Goal: Communication & Community: Share content

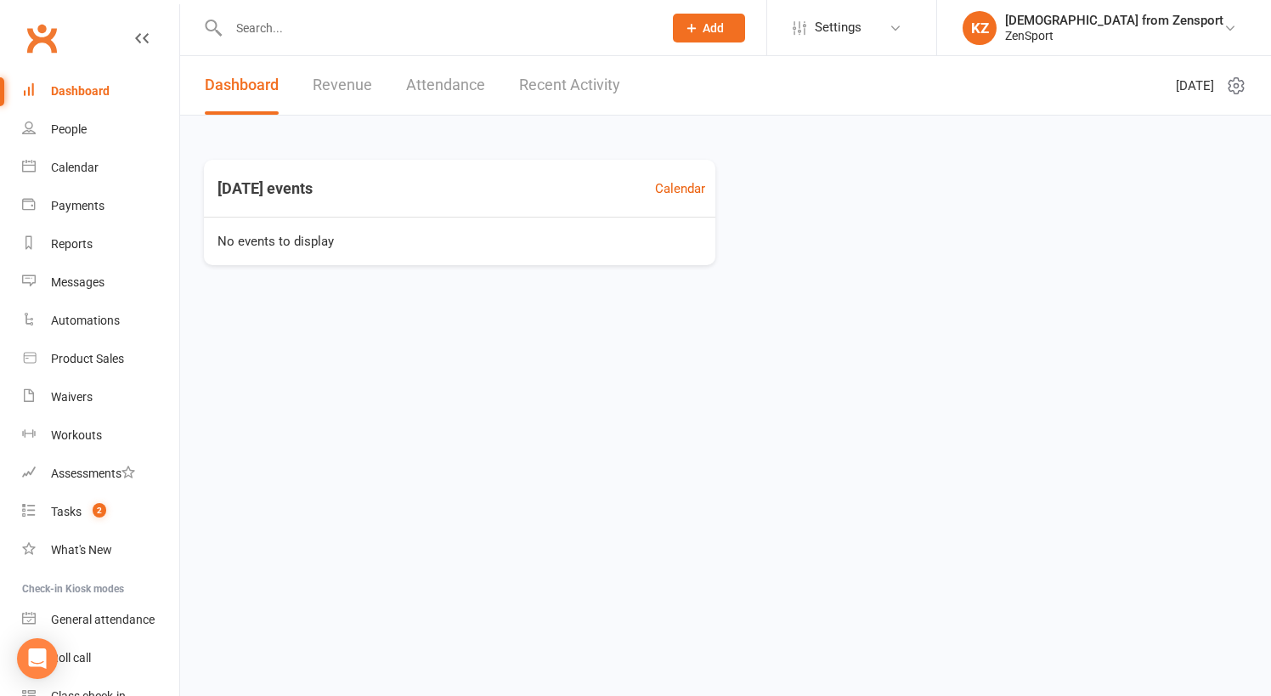
click at [269, 33] on input "text" at bounding box center [436, 28] width 427 height 24
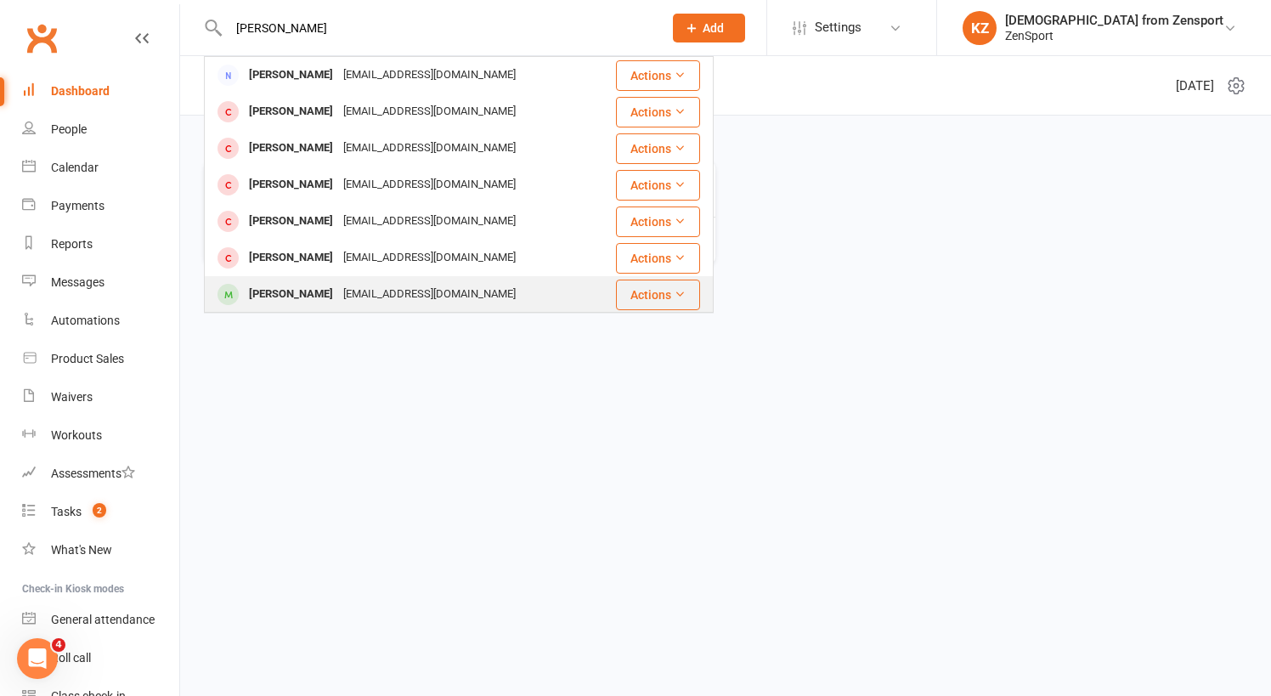
type input "sophia f"
click at [268, 293] on div "Sophia Farkas" at bounding box center [291, 294] width 94 height 25
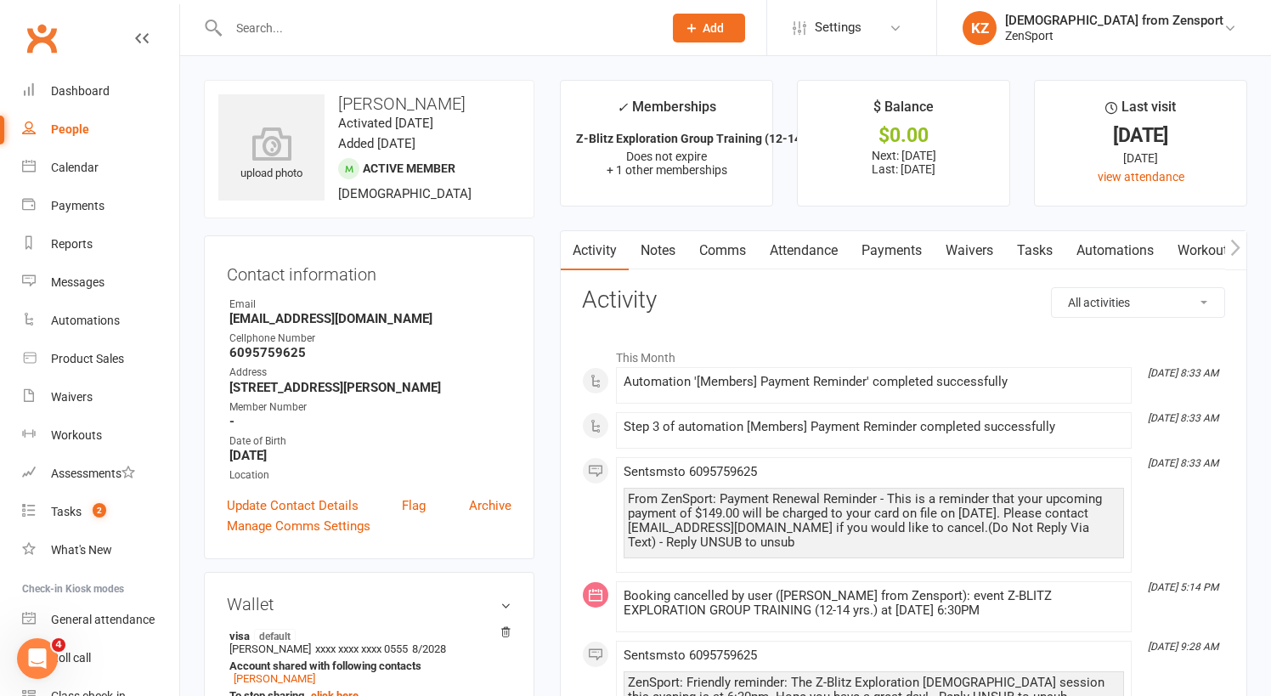
click at [885, 248] on link "Payments" at bounding box center [892, 250] width 84 height 39
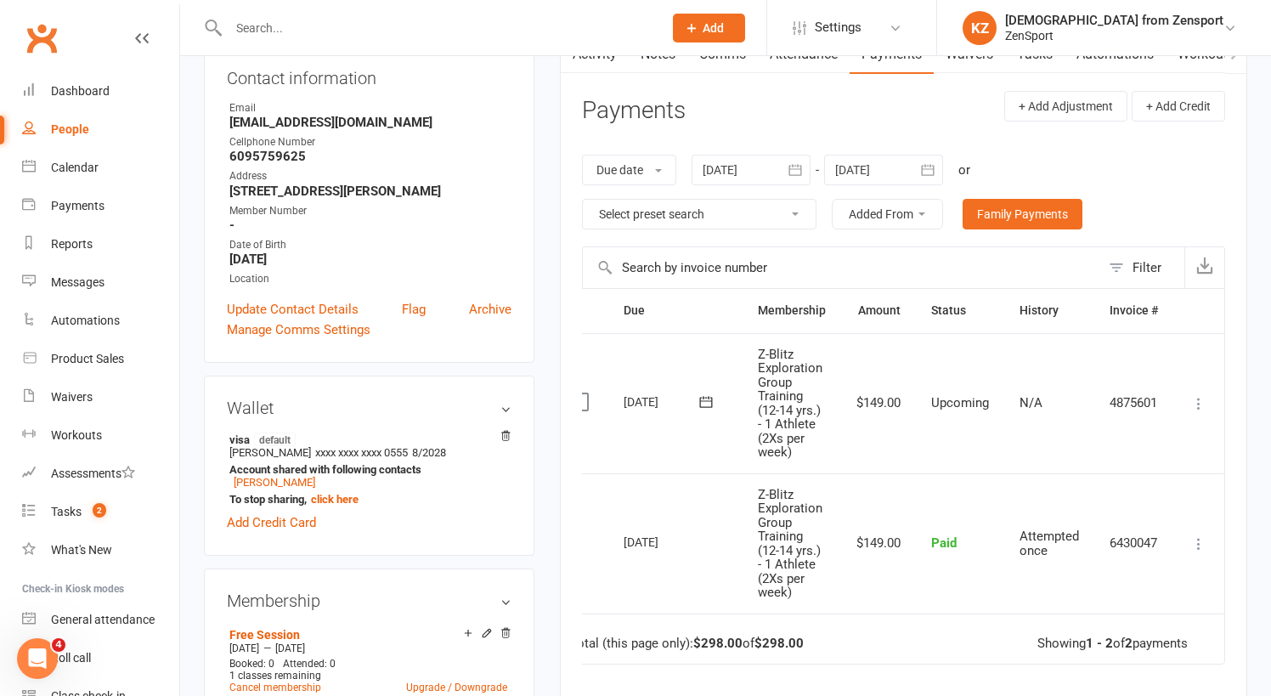
scroll to position [0, 31]
click at [1198, 398] on icon at bounding box center [1198, 403] width 17 height 17
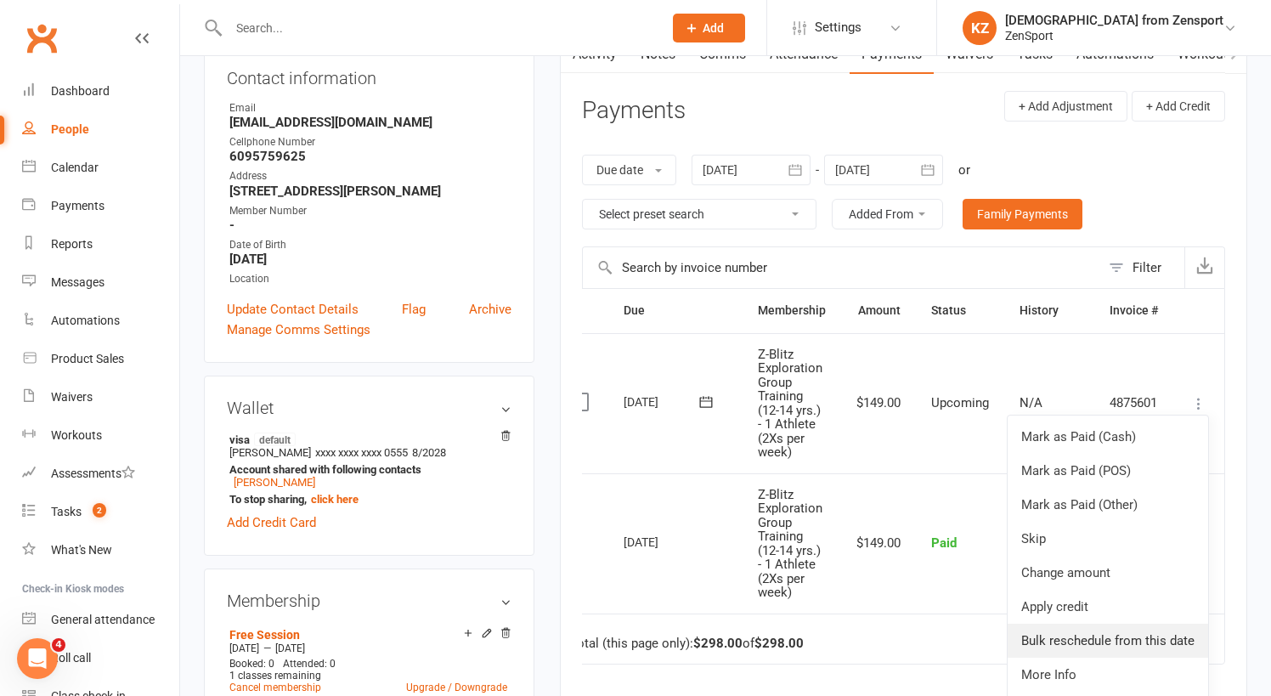
click at [1067, 629] on link "Bulk reschedule from this date" at bounding box center [1108, 641] width 201 height 34
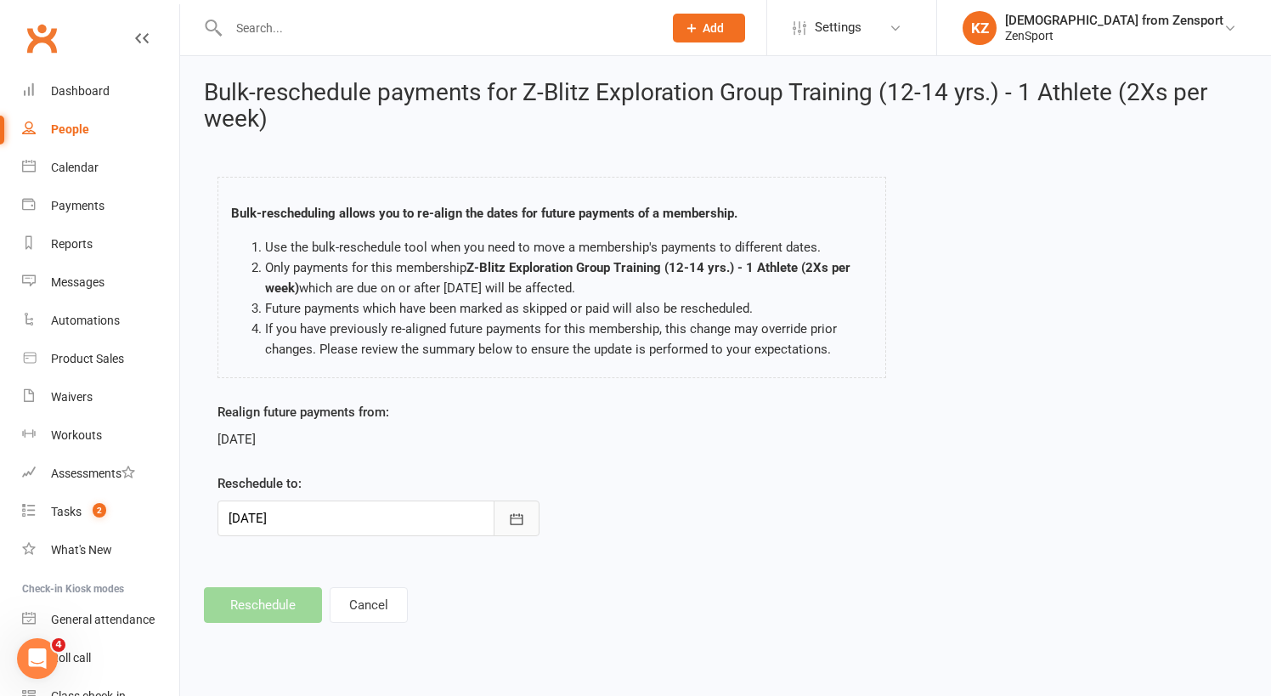
click at [514, 519] on icon "button" at bounding box center [516, 519] width 17 height 17
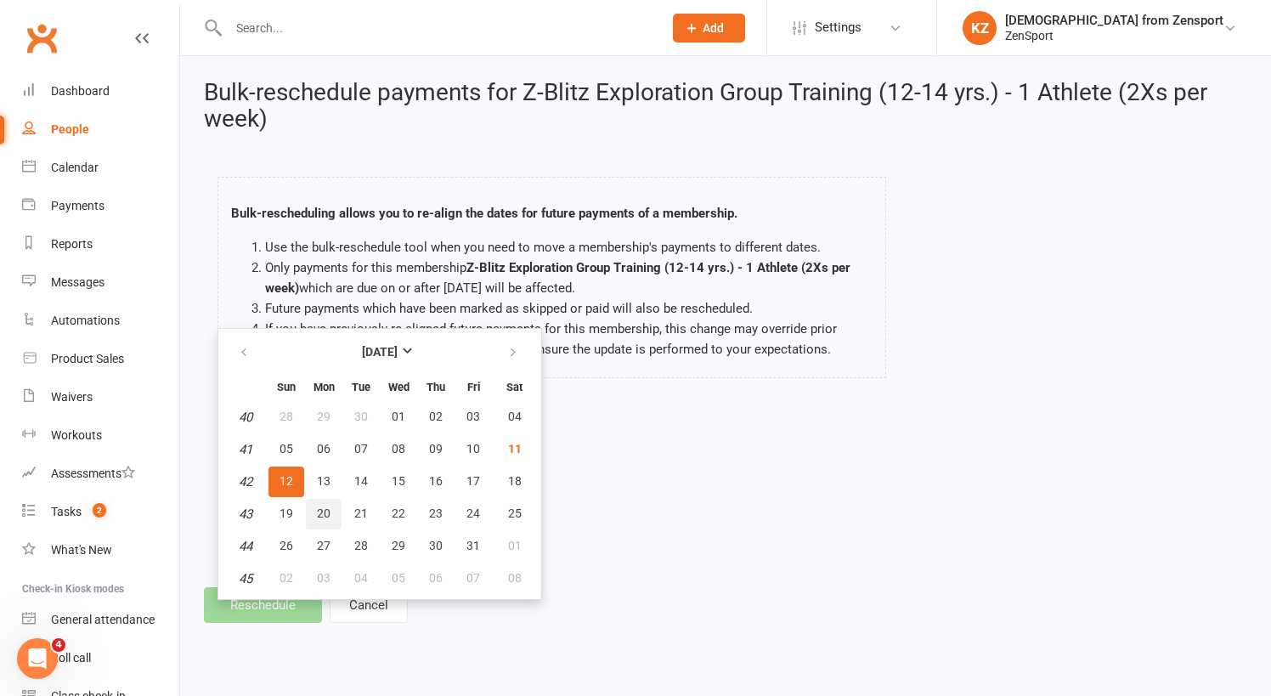
click at [326, 510] on span "20" at bounding box center [324, 513] width 14 height 14
type input "20 Oct 2025"
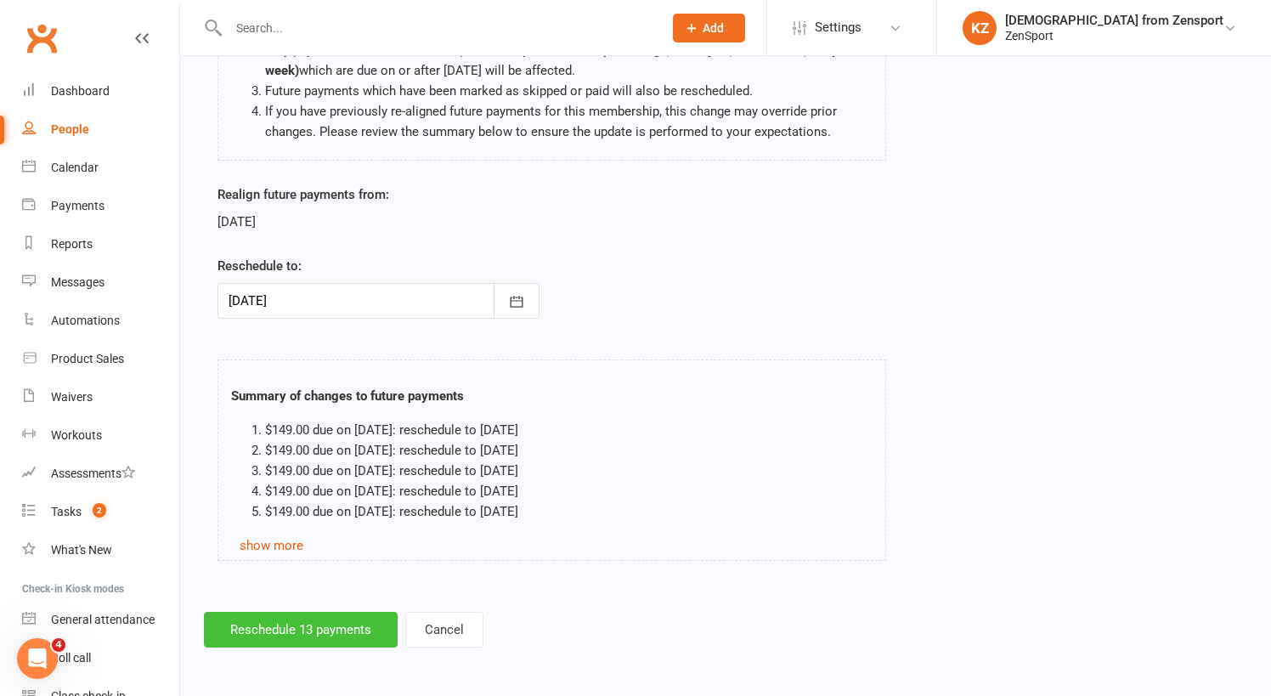
scroll to position [230, 0]
click at [311, 612] on button "Reschedule 13 payments" at bounding box center [301, 630] width 194 height 36
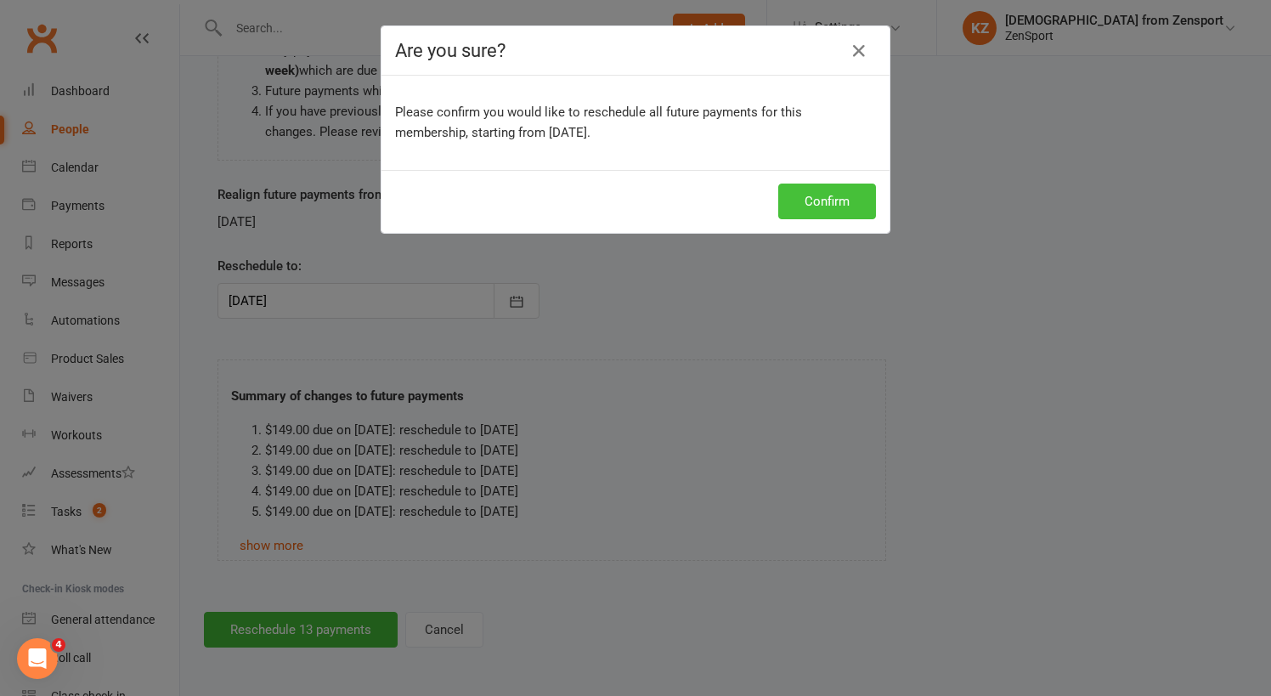
click at [828, 201] on button "Confirm" at bounding box center [827, 202] width 98 height 36
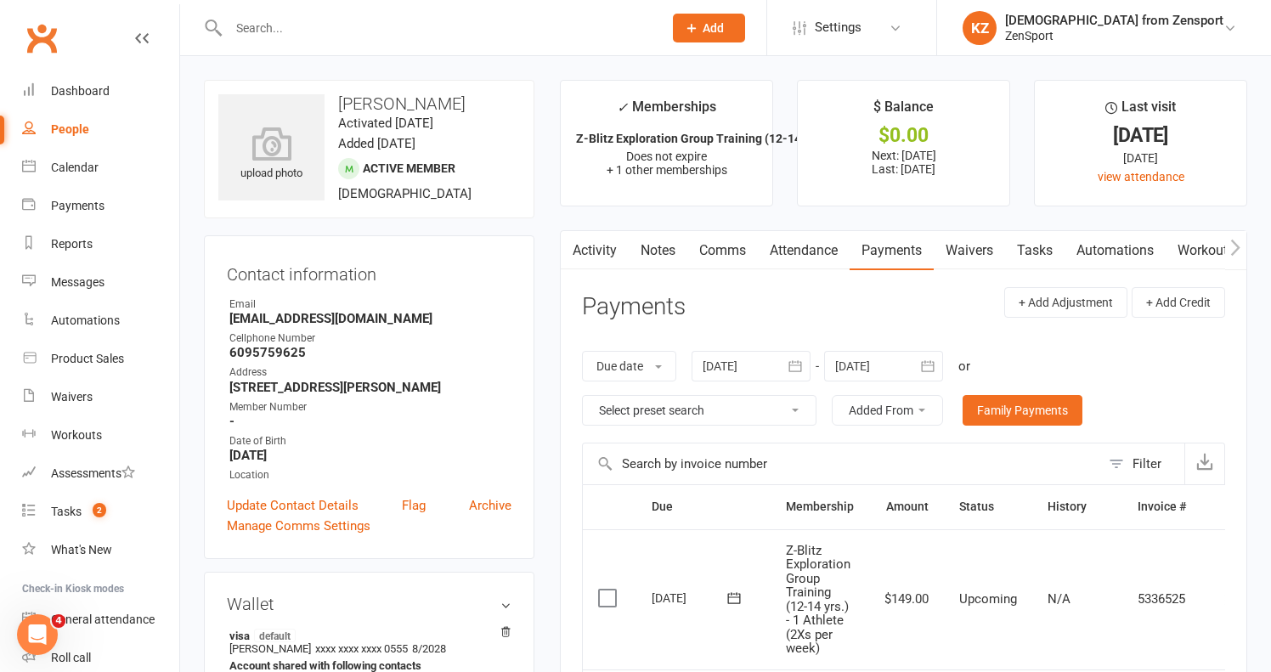
click at [268, 31] on input "text" at bounding box center [436, 28] width 427 height 24
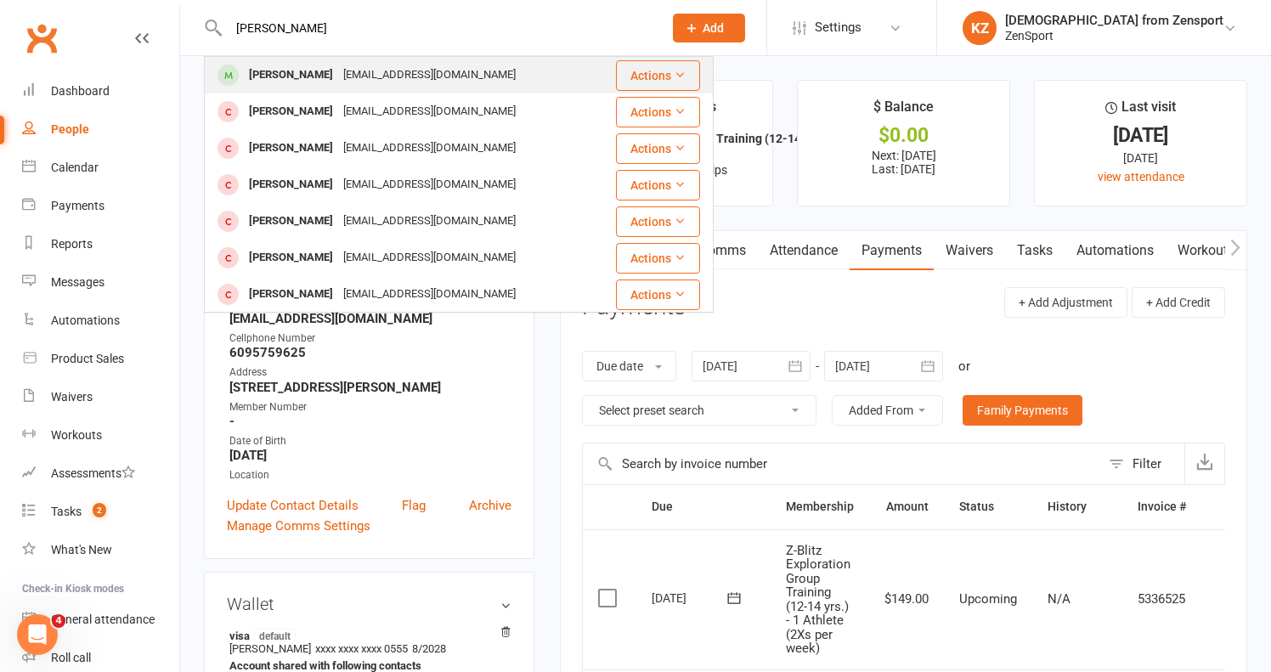
type input "emily mont"
click at [410, 69] on div "[EMAIL_ADDRESS][DOMAIN_NAME]" at bounding box center [429, 75] width 183 height 25
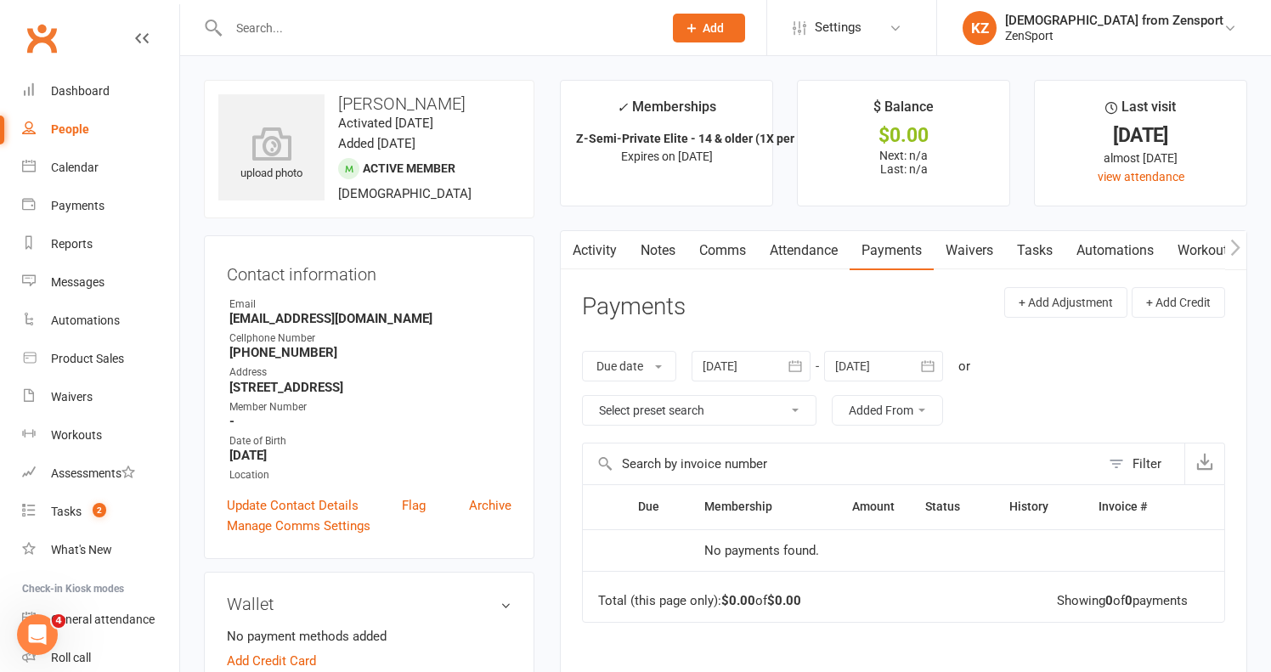
click at [811, 245] on link "Attendance" at bounding box center [804, 250] width 92 height 39
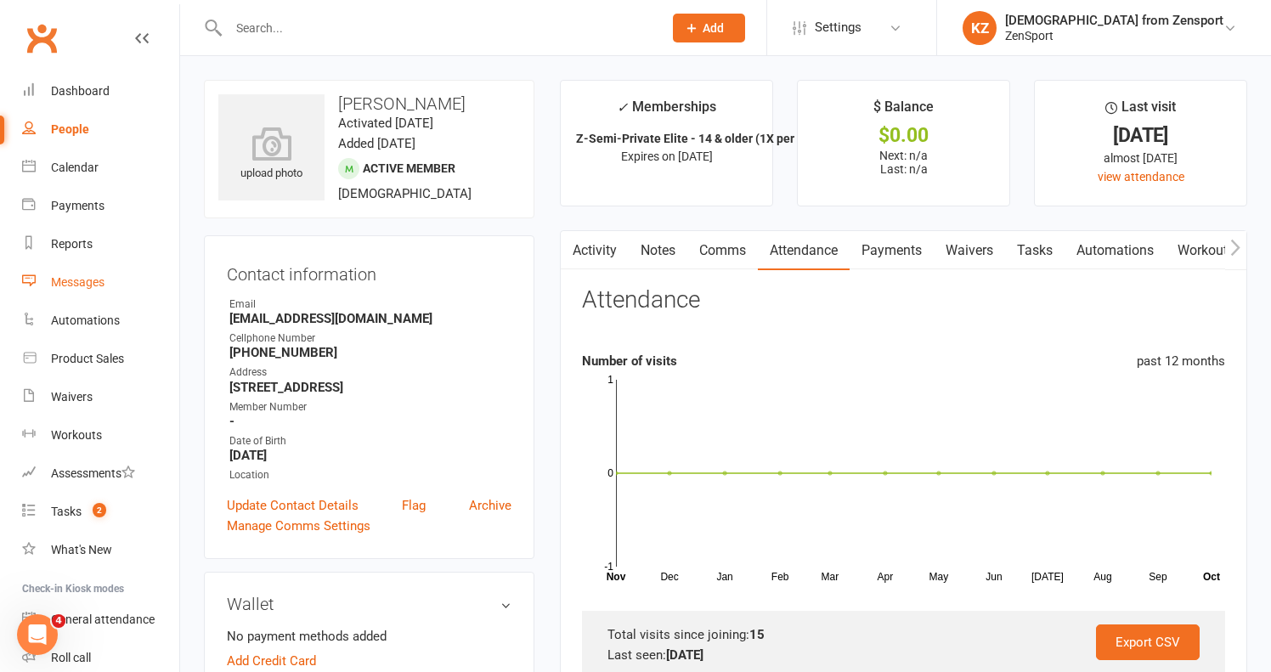
click at [89, 280] on div "Messages" at bounding box center [78, 282] width 54 height 14
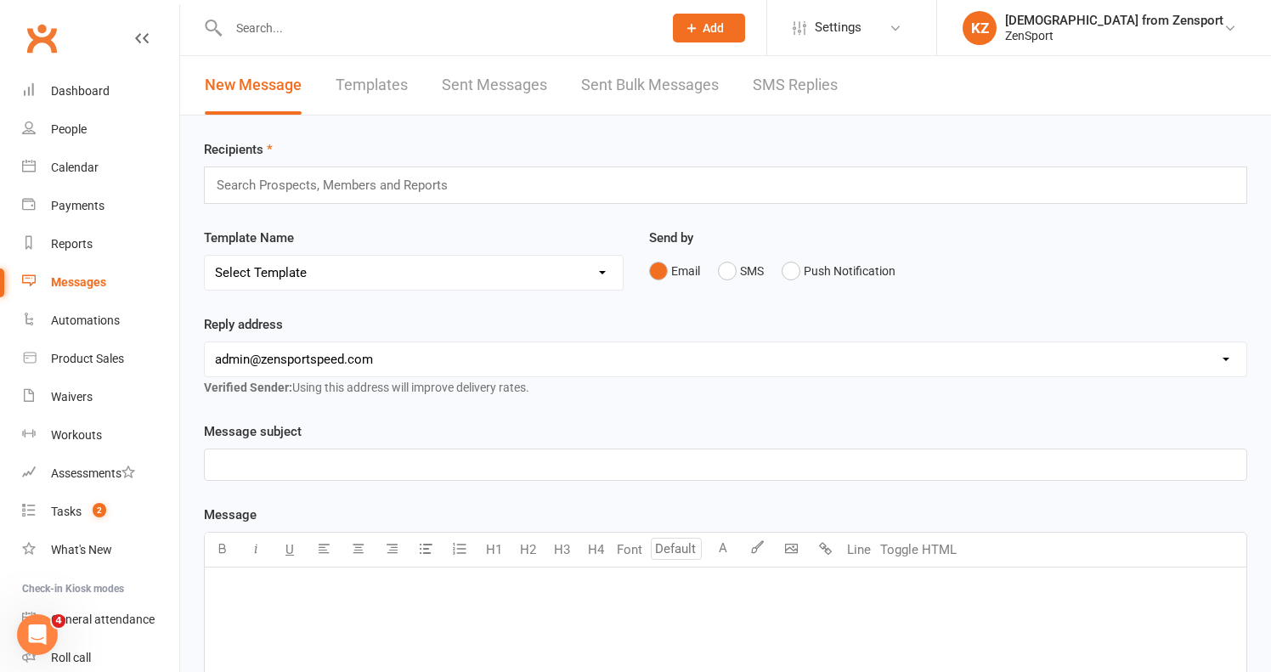
click at [387, 84] on link "Templates" at bounding box center [372, 85] width 72 height 59
select select "100"
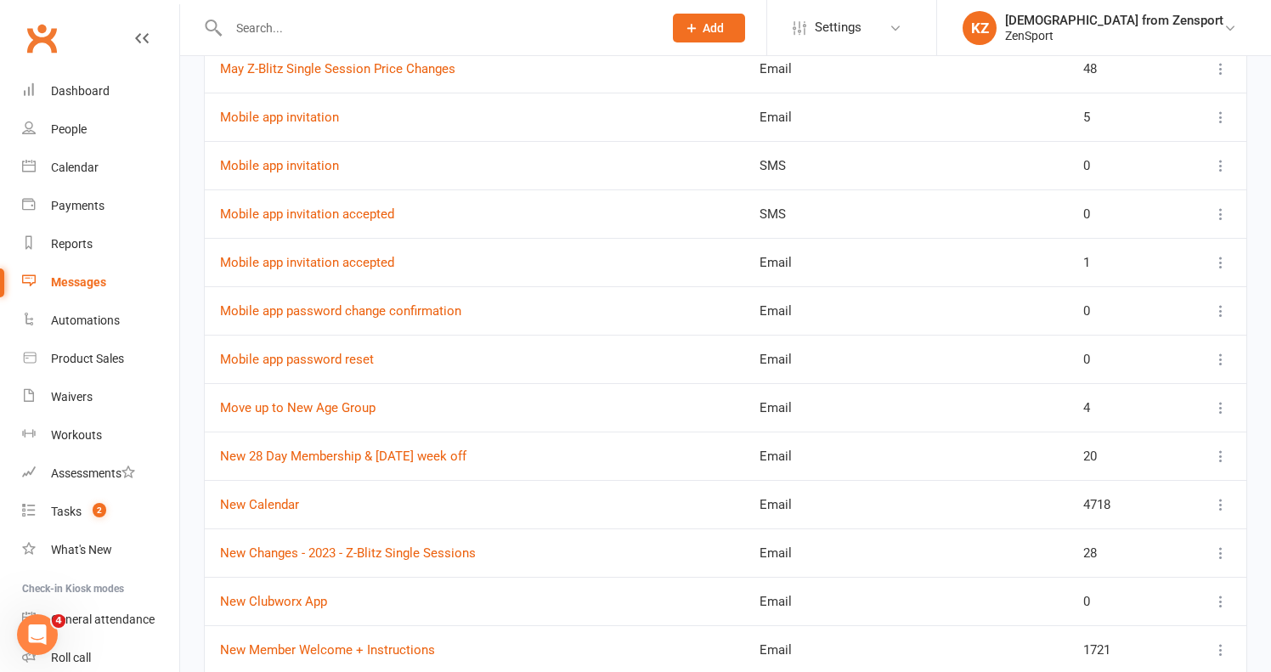
scroll to position [2571, 0]
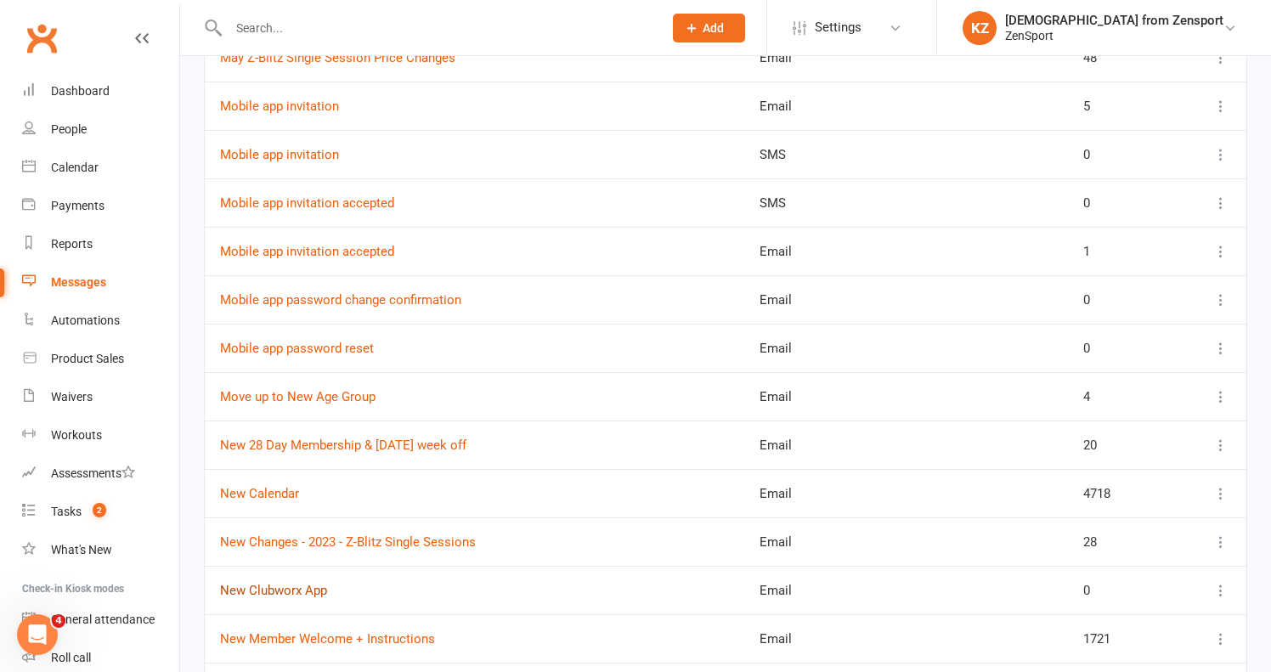
click at [310, 587] on link "New Clubworx App" at bounding box center [273, 590] width 107 height 15
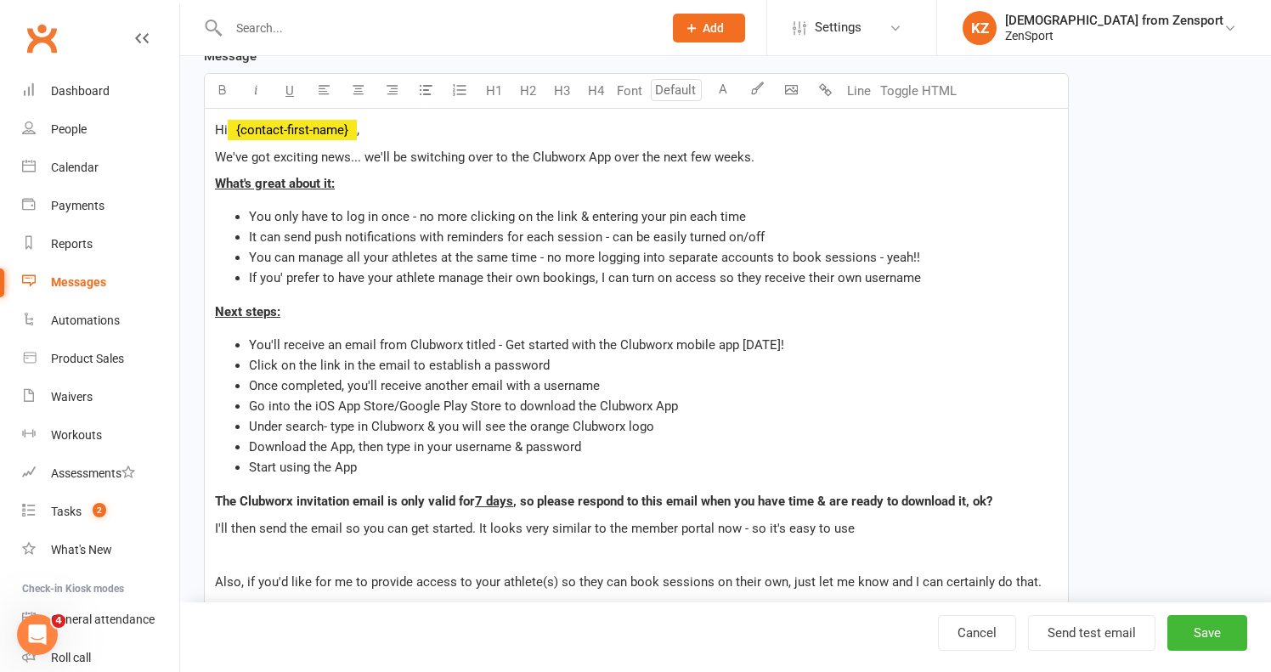
scroll to position [331, 0]
click at [503, 343] on span "You'll receive an email from Clubworx titled - Get started with the Clubworx mo…" at bounding box center [516, 343] width 535 height 15
click at [461, 343] on span "You'll receive an email from Clubworx titled - ZenSport - Get started with the …" at bounding box center [547, 343] width 597 height 15
click at [573, 427] on span "Under search- type in Clubworx & you will see the orange Clubworx logo" at bounding box center [451, 425] width 405 height 15
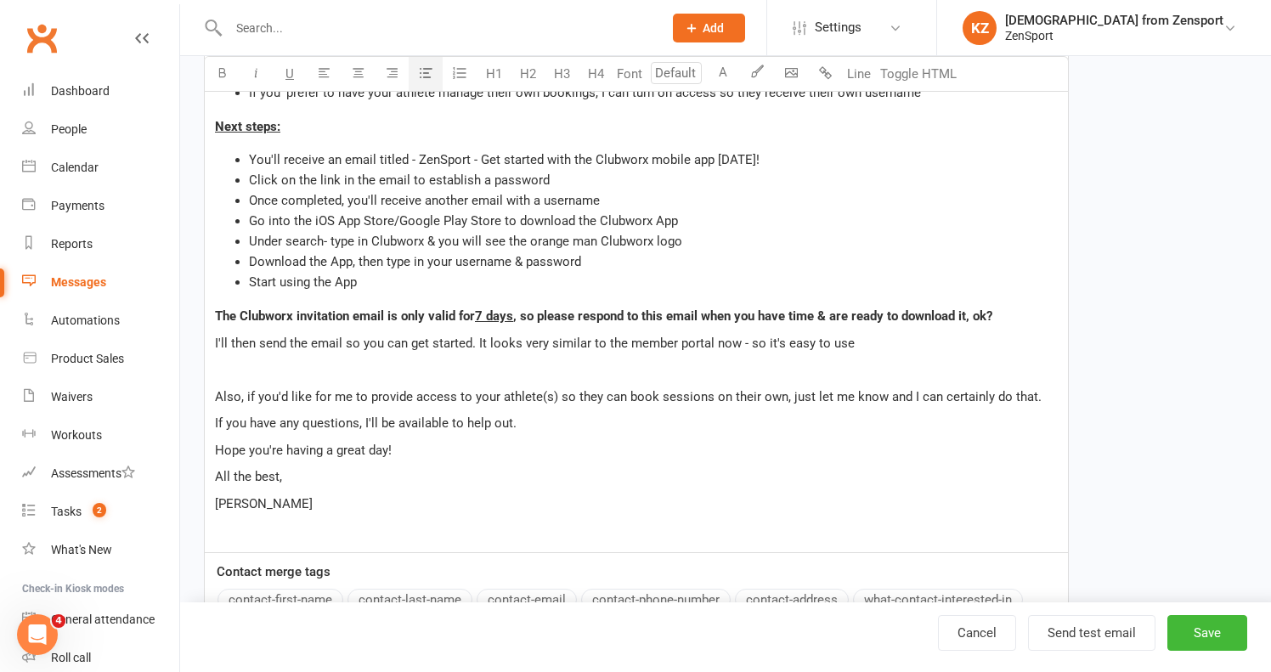
scroll to position [518, 0]
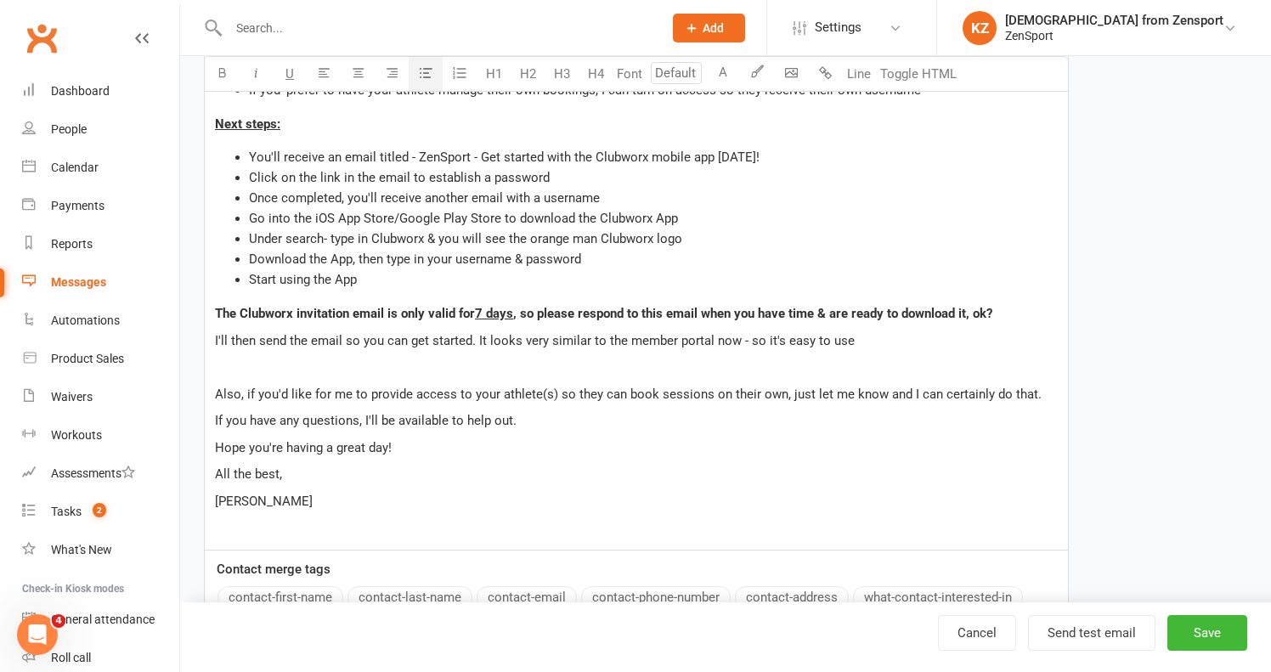
click at [847, 341] on p "I'll then send the email so you can get started. It looks very similar to the m…" at bounding box center [636, 341] width 843 height 20
click at [1203, 624] on button "Save" at bounding box center [1208, 633] width 80 height 36
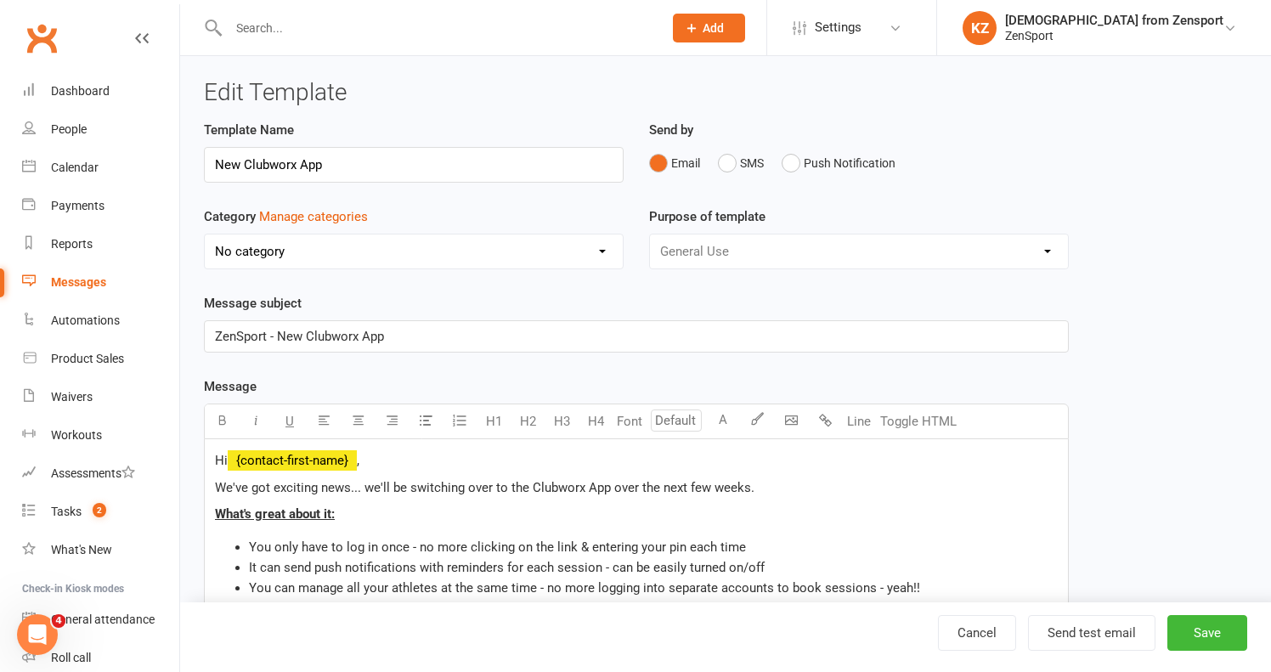
select select "100"
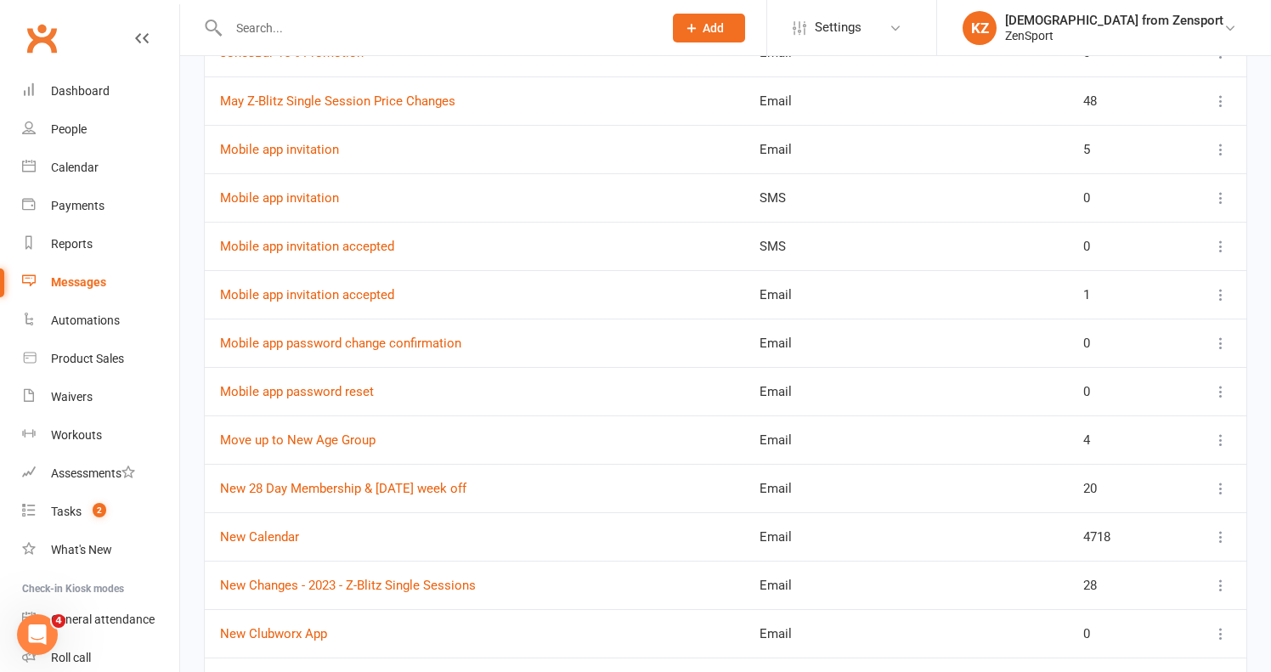
scroll to position [2553, 0]
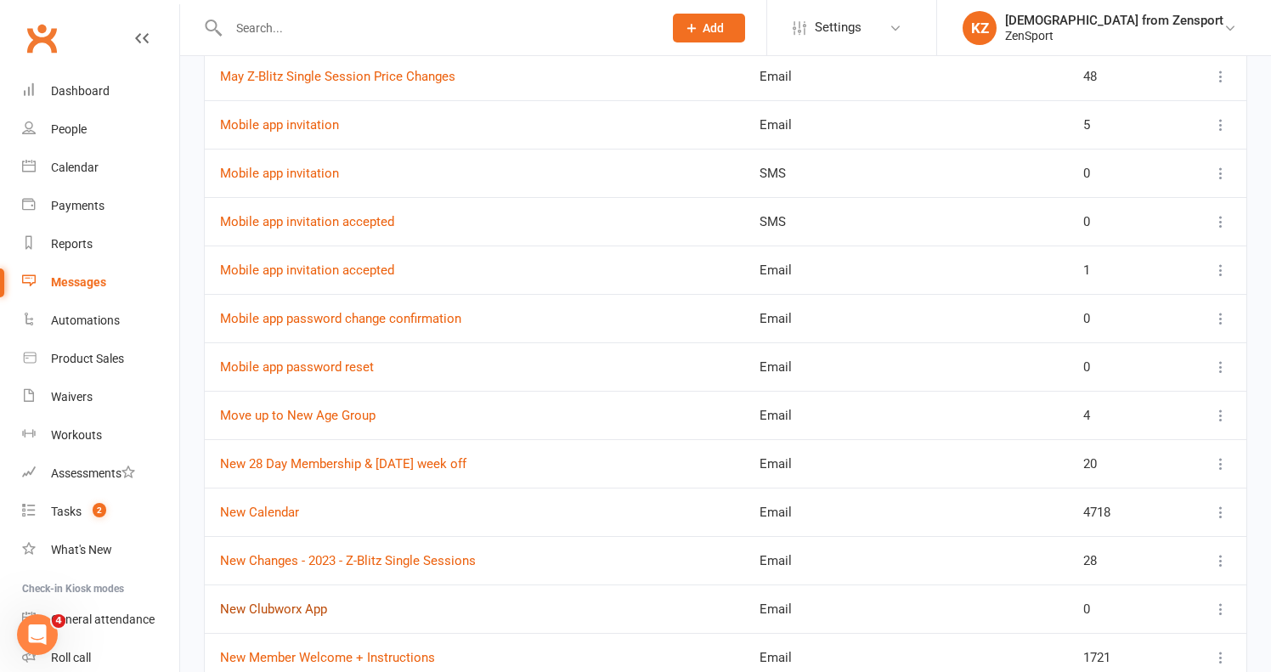
click at [286, 606] on link "New Clubworx App" at bounding box center [273, 609] width 107 height 15
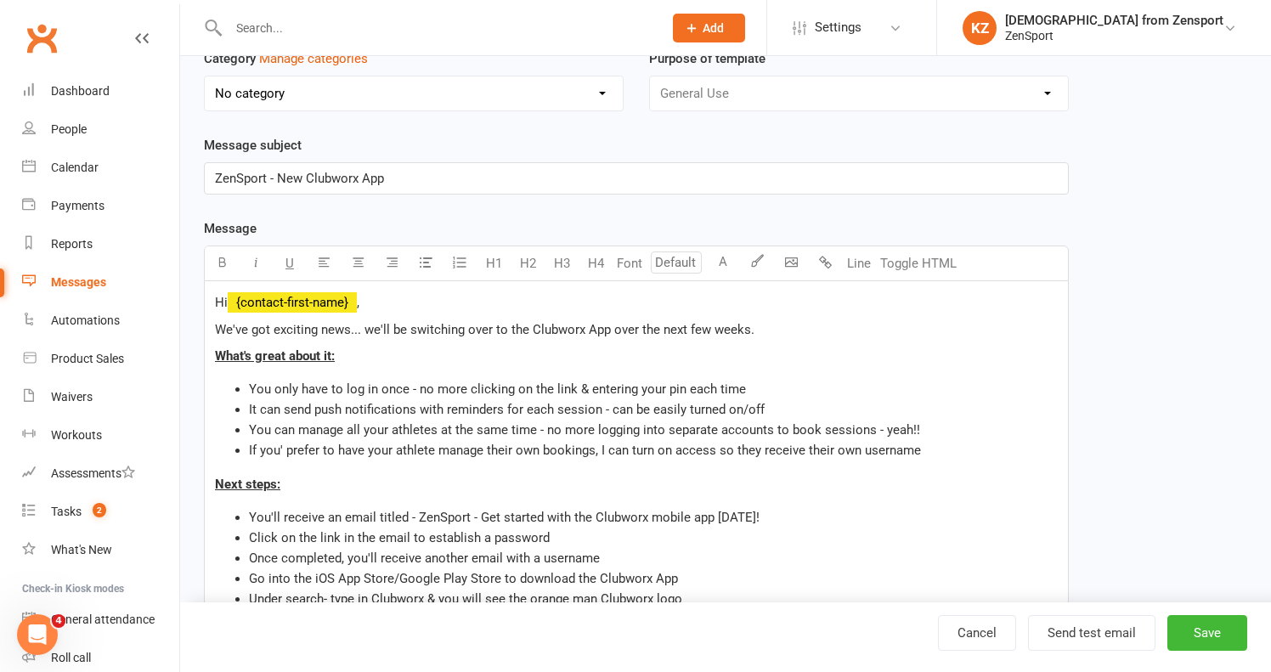
scroll to position [161, 0]
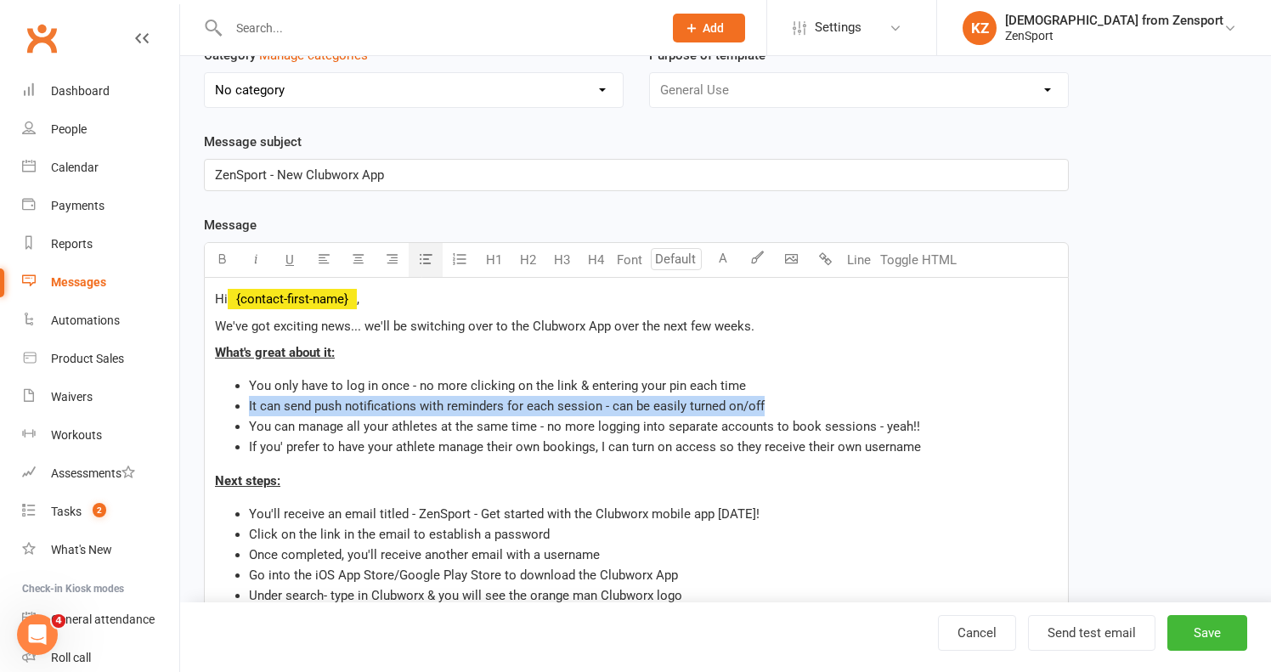
drag, startPoint x: 768, startPoint y: 404, endPoint x: 249, endPoint y: 407, distance: 519.2
click at [249, 407] on li "It can send push notifications with reminders for each session - can be easily …" at bounding box center [653, 406] width 809 height 20
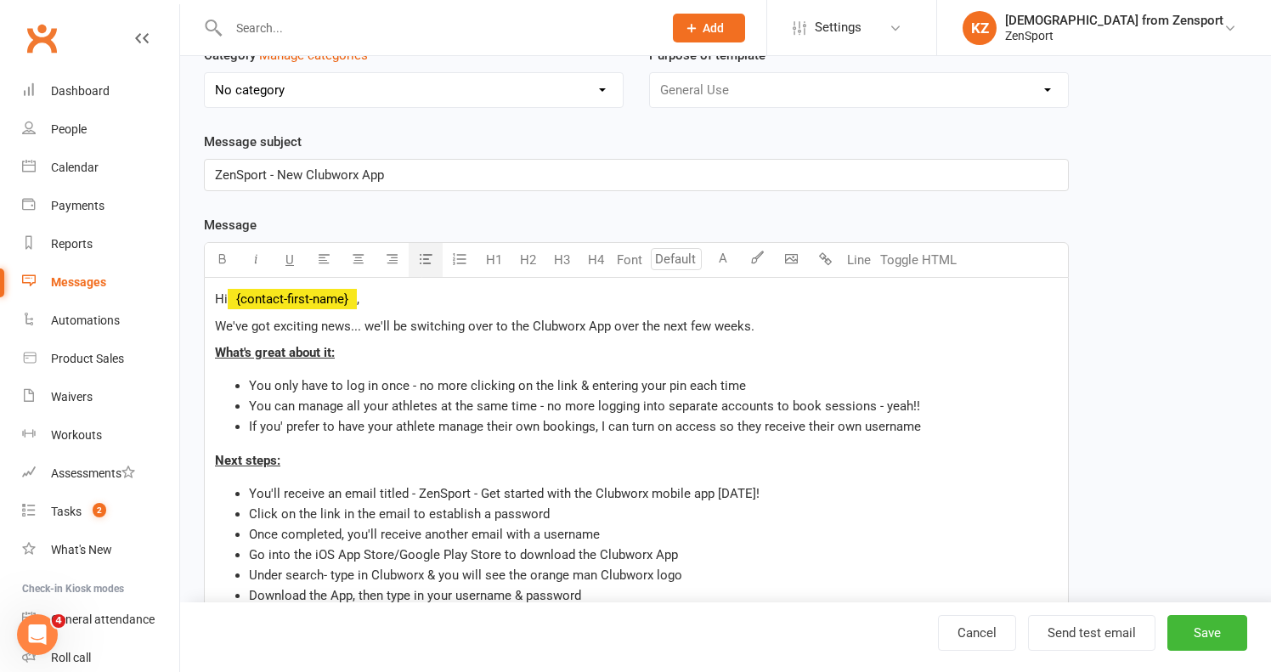
click at [373, 427] on span "If you' prefer to have your athlete manage their own bookings, I can turn on ac…" at bounding box center [585, 426] width 672 height 15
click at [321, 428] on span "Your athlete manage their own bookings, I can turn on access so they receive th…" at bounding box center [526, 426] width 555 height 15
drag, startPoint x: 830, startPoint y: 427, endPoint x: 500, endPoint y: 427, distance: 330.5
click at [500, 427] on li "Your athlete can manage their own bookings, I can turn on access so they receiv…" at bounding box center [653, 426] width 809 height 20
drag, startPoint x: 713, startPoint y: 424, endPoint x: 233, endPoint y: 430, distance: 480.1
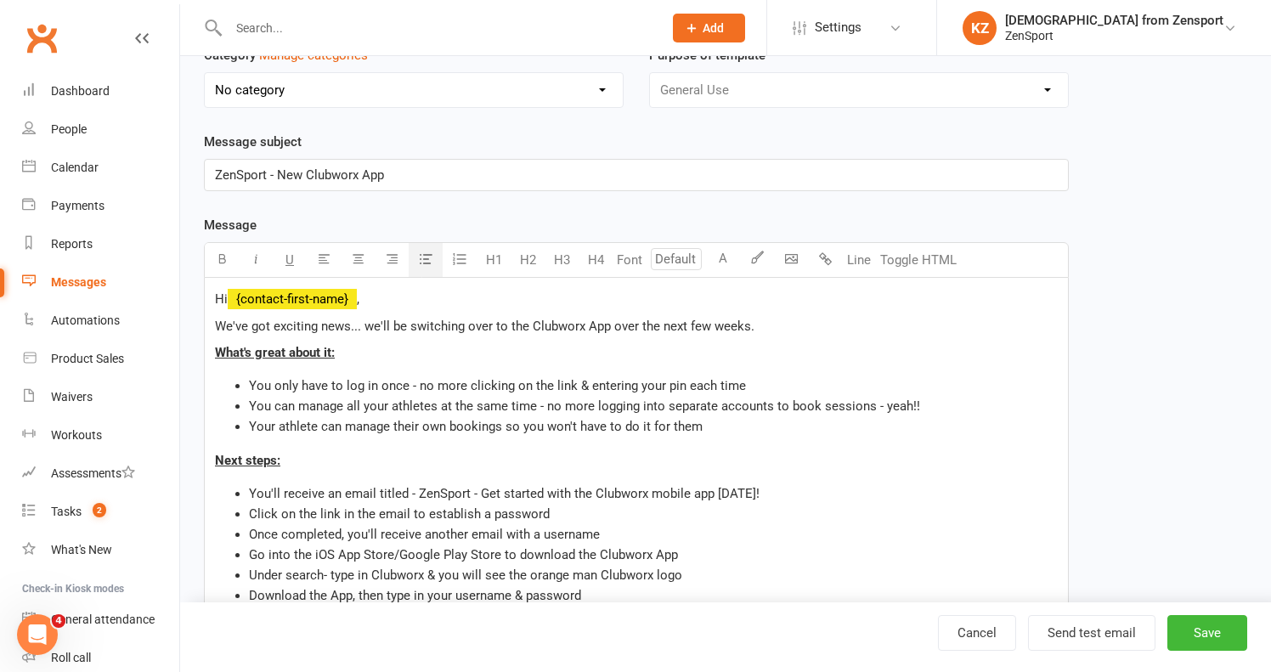
click at [233, 430] on ul "You only have to log in once - no more clicking on the link & entering your pin…" at bounding box center [636, 406] width 843 height 61
click at [758, 382] on li "You only have to log in once - no more clicking on the link & entering your pin…" at bounding box center [653, 386] width 809 height 20
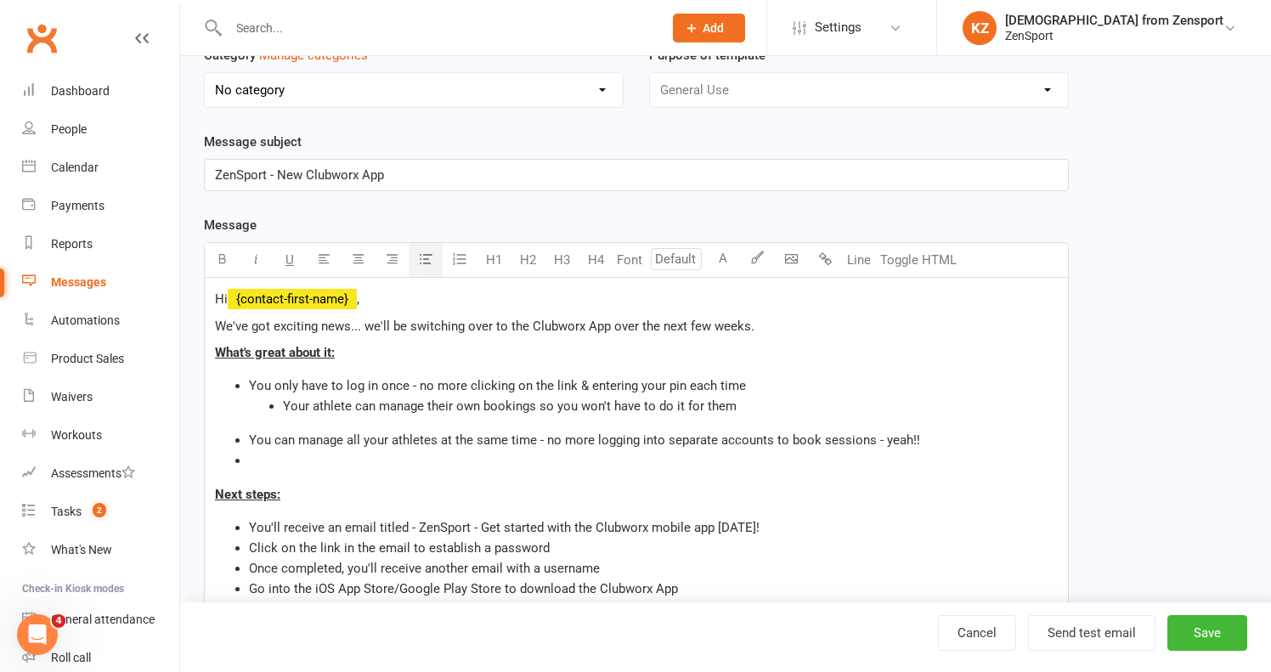
click at [285, 406] on span "Your athlete can manage their own bookings so you won't have to do it for them" at bounding box center [510, 406] width 454 height 15
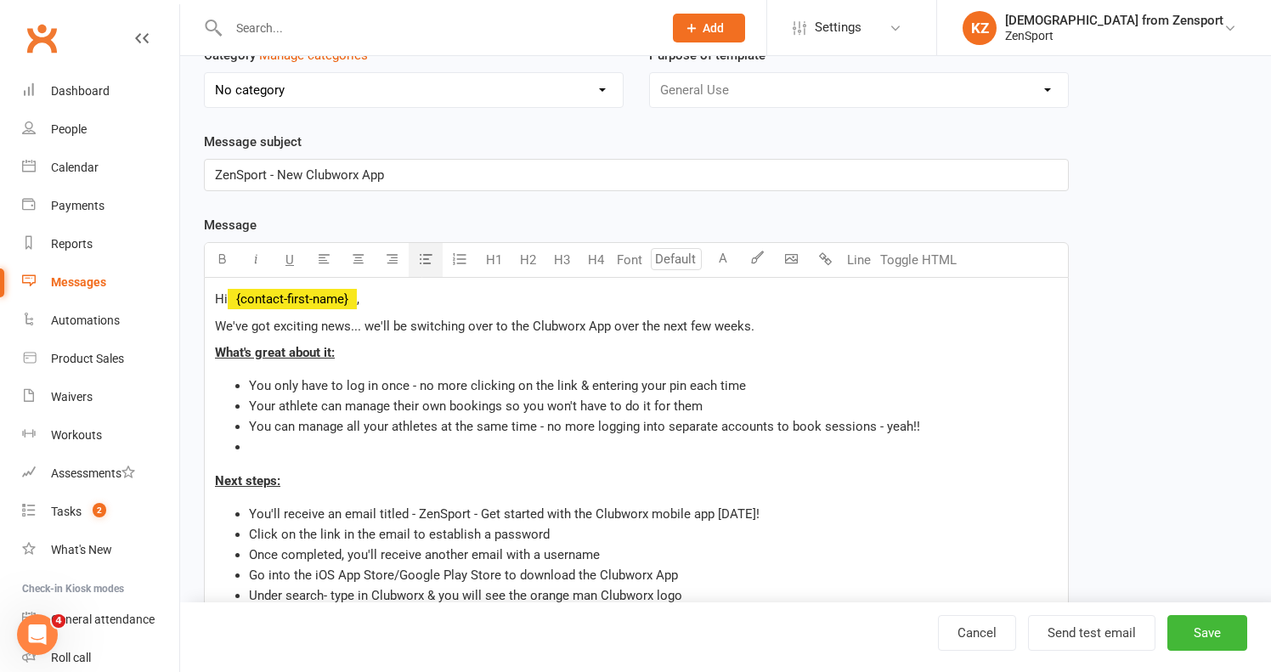
click at [263, 446] on li "﻿" at bounding box center [653, 447] width 809 height 20
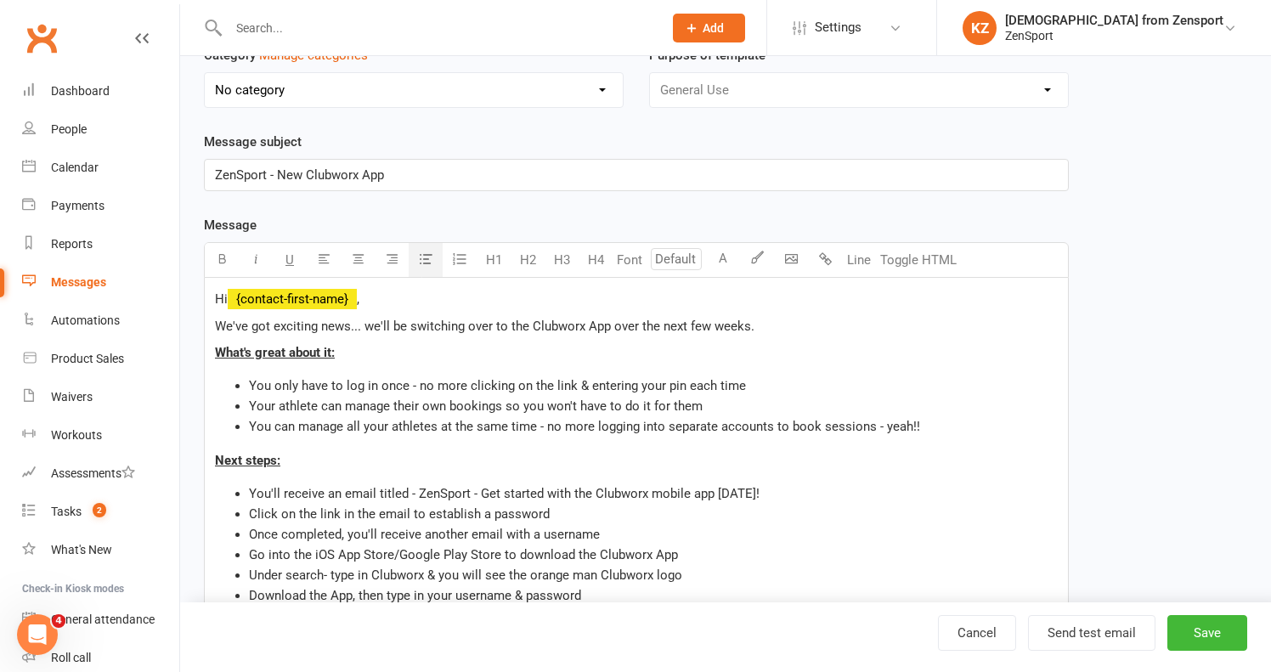
click at [751, 383] on li "You only have to log in once - no more clicking on the link & entering your pin…" at bounding box center [653, 386] width 809 height 20
click at [698, 408] on span "Your athlete can manage their own bookings so you won't have to do it for them" at bounding box center [476, 406] width 454 height 15
click at [700, 409] on span "Your athlete can manage their own bookings so you won't have to do it for them,…" at bounding box center [527, 406] width 557 height 15
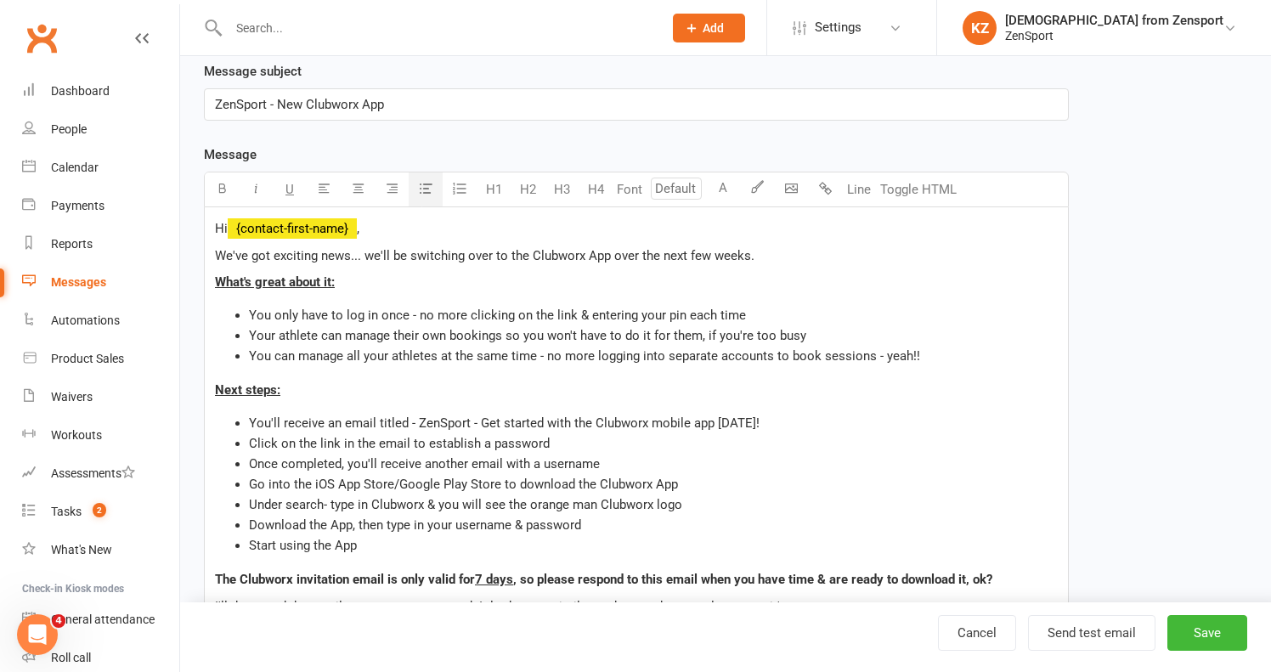
scroll to position [231, 0]
click at [840, 335] on li "Your athlete can manage their own bookings so you won't have to do it for them,…" at bounding box center [653, 336] width 809 height 20
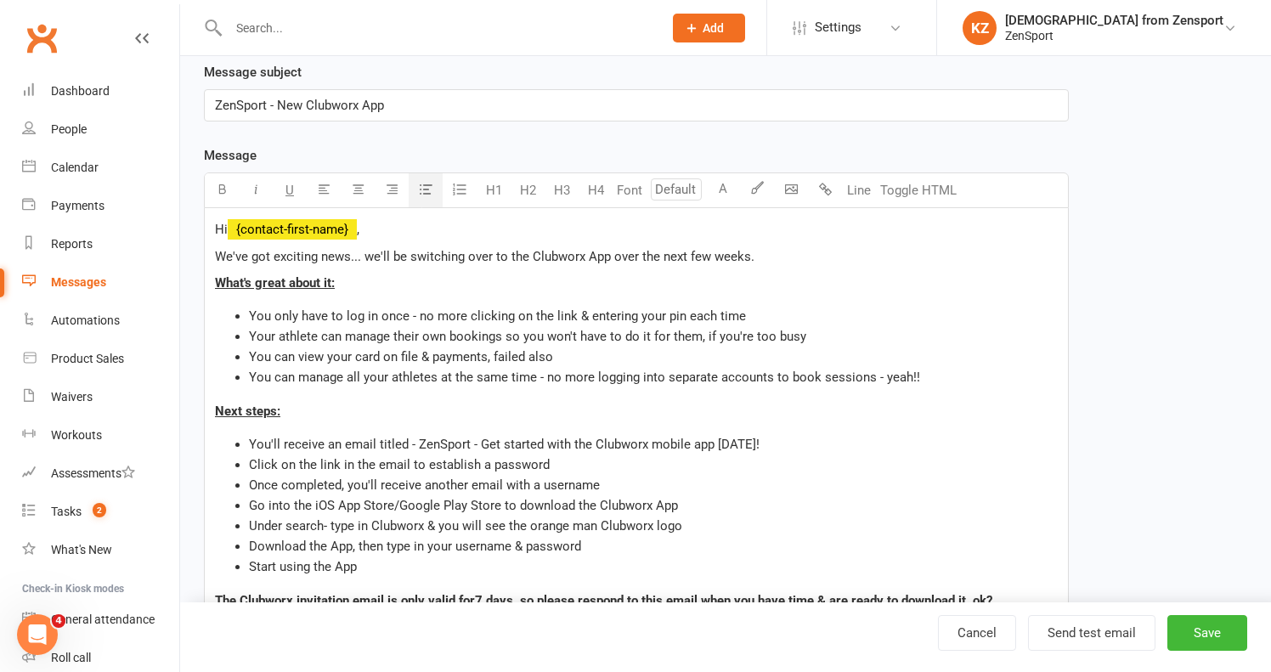
click at [528, 355] on span "You can view your card on file & payments, failed also" at bounding box center [401, 356] width 304 height 15
click at [433, 355] on span "You can view your card on file & payments, failed ones also" at bounding box center [417, 356] width 336 height 15
click at [535, 358] on span "You can view your card on file, previous payments, failed ones also" at bounding box center [438, 356] width 379 height 15
click at [637, 359] on li "You can view your card on file, previous payments & failed ones also" at bounding box center [653, 357] width 809 height 20
click at [1207, 630] on button "Save" at bounding box center [1208, 633] width 80 height 36
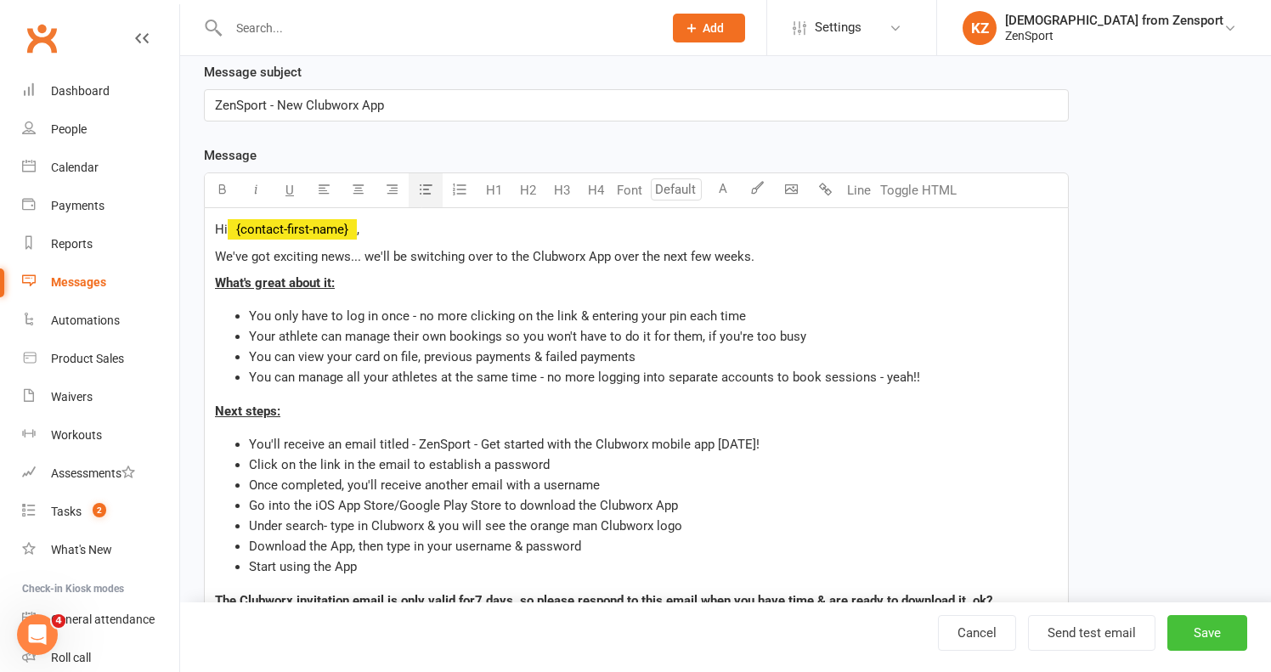
select select "100"
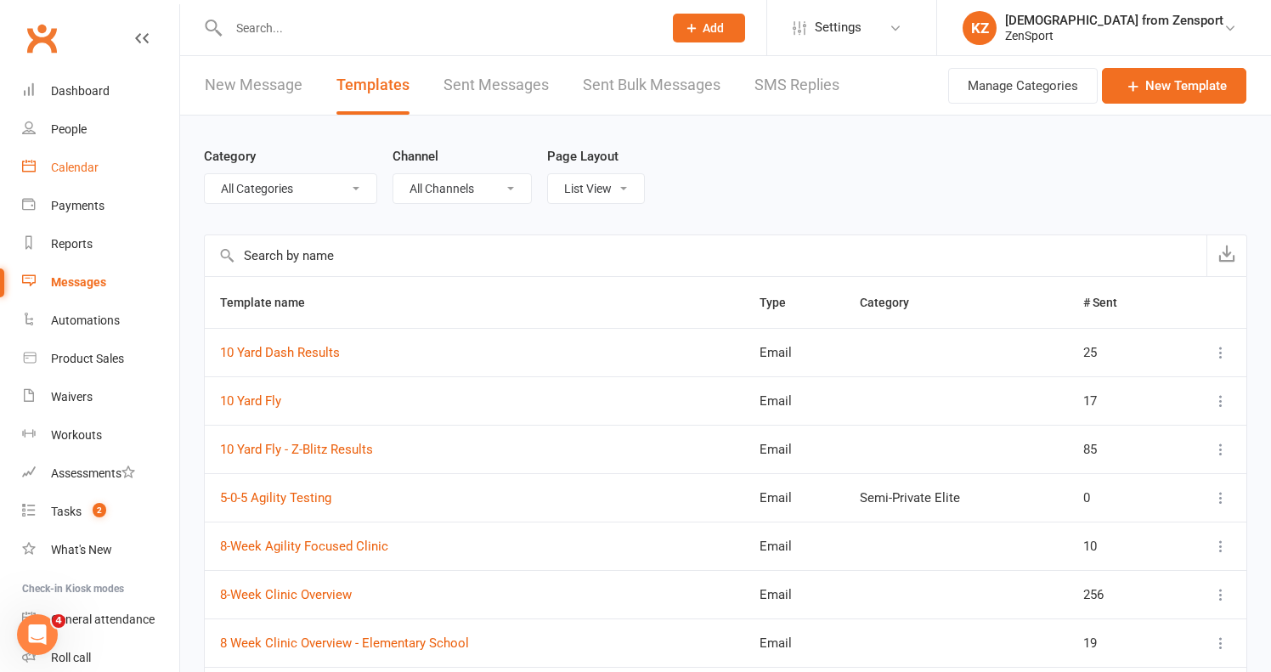
click at [83, 163] on div "Calendar" at bounding box center [75, 168] width 48 height 14
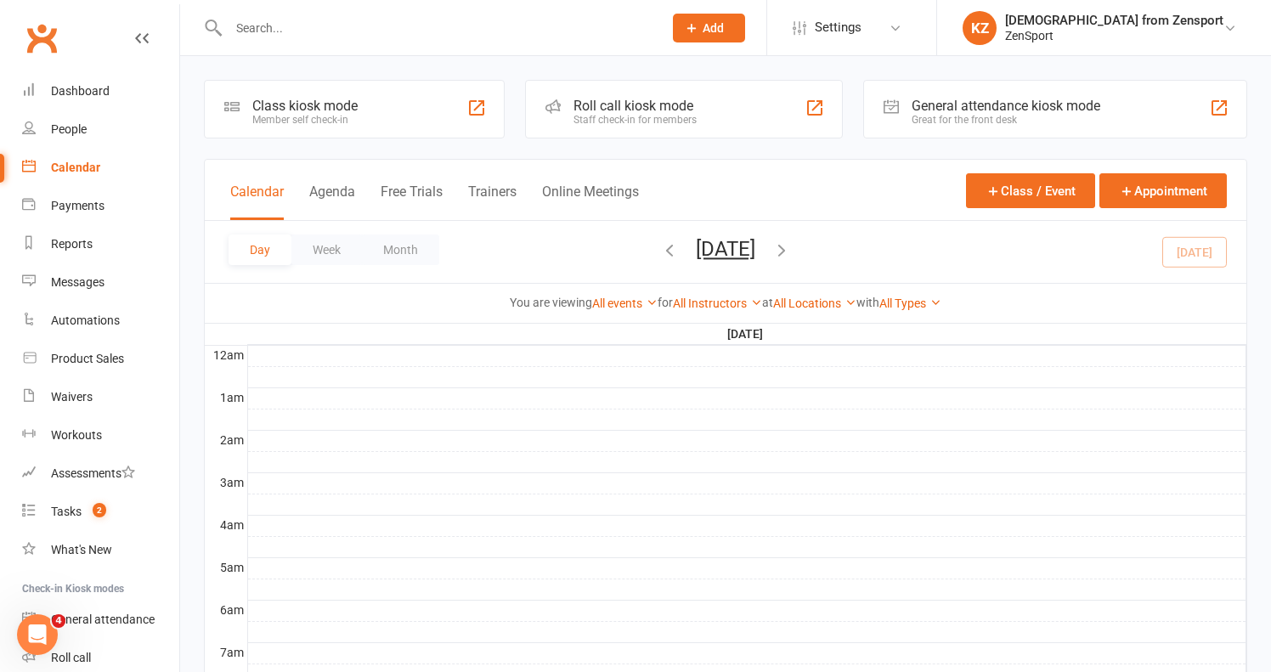
click at [723, 246] on button "Saturday, Oct 11, 2025" at bounding box center [725, 249] width 59 height 24
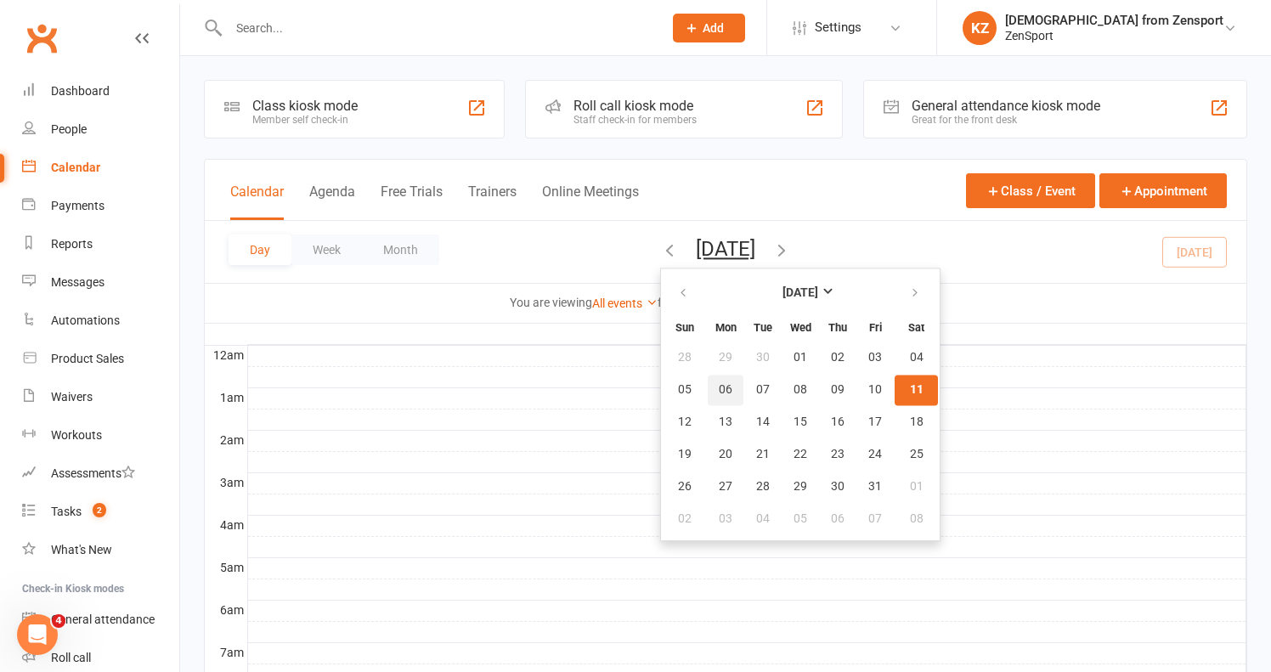
click at [708, 382] on button "06" at bounding box center [726, 390] width 36 height 31
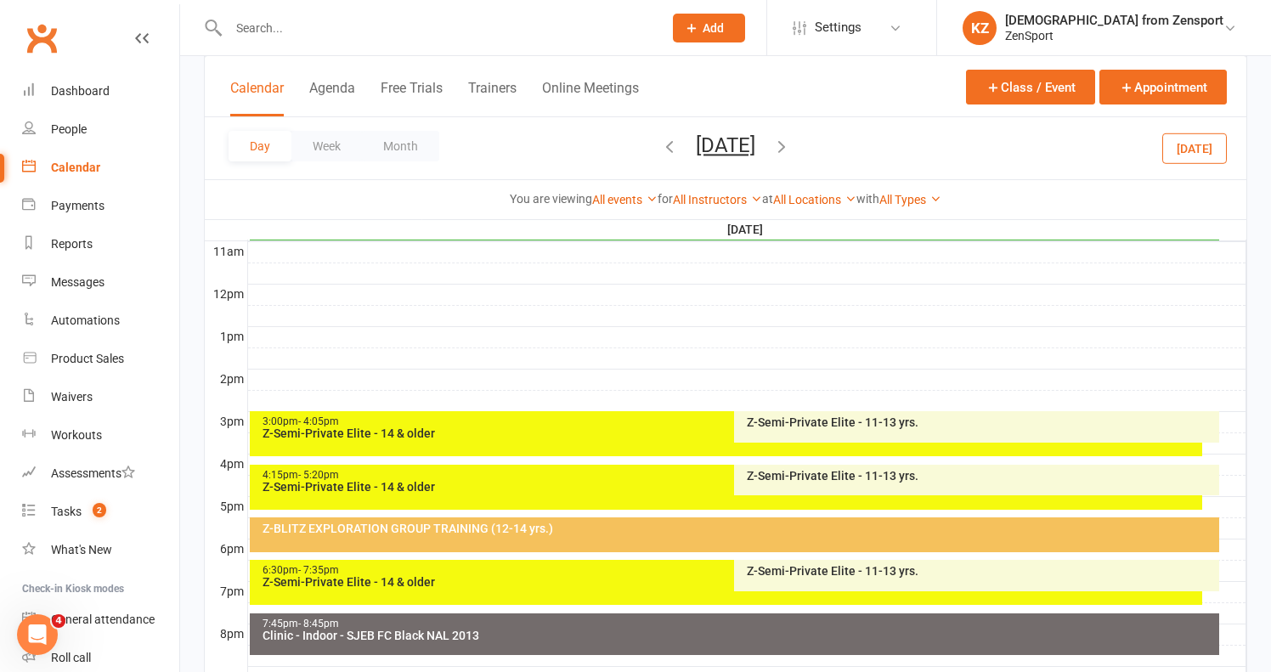
scroll to position [574, 0]
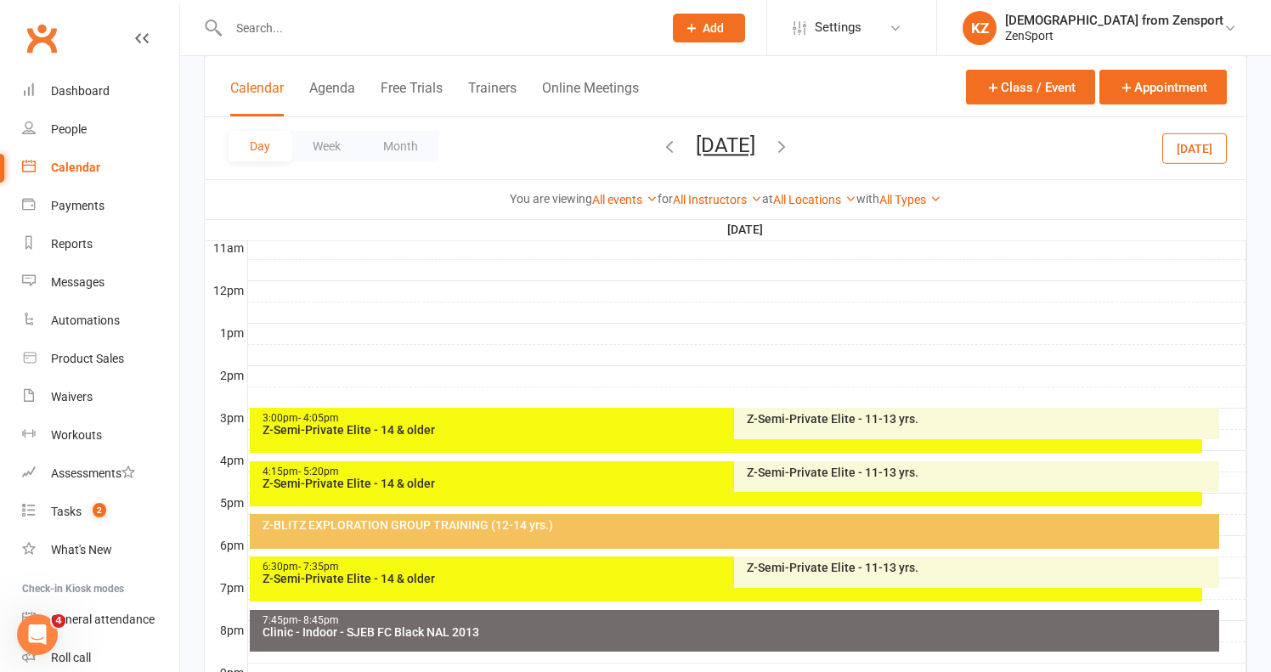
click at [611, 416] on div "3:00pm - 4:05pm" at bounding box center [731, 418] width 938 height 11
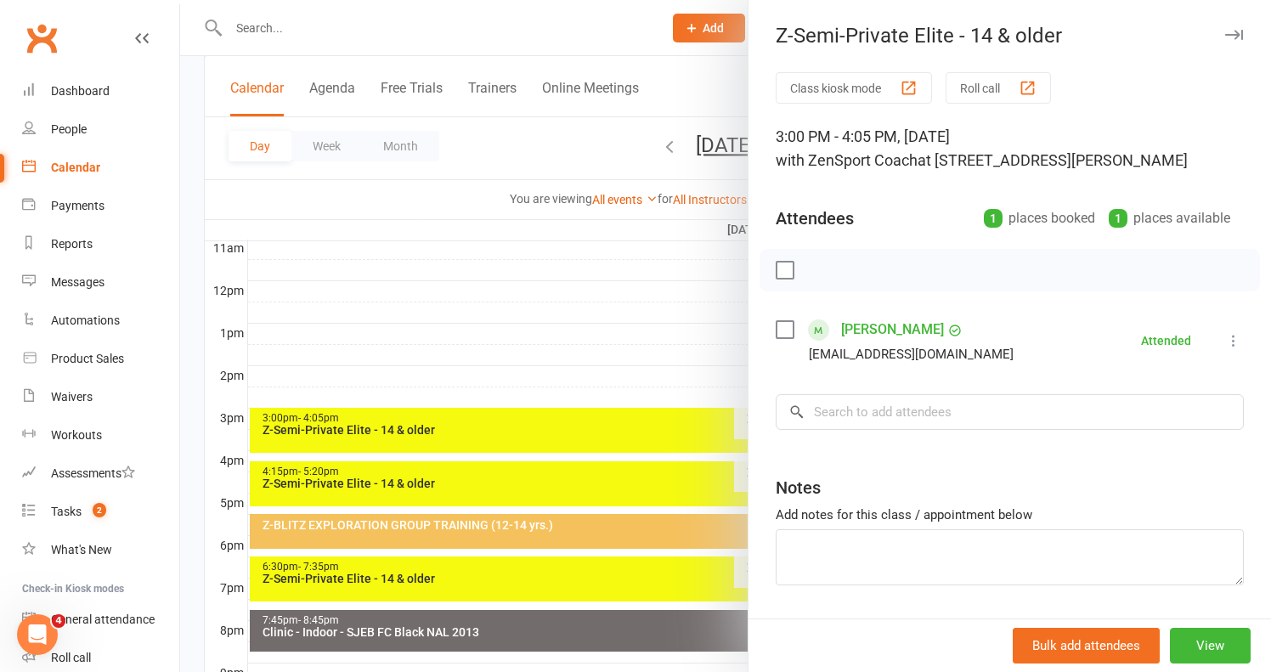
click at [681, 144] on div at bounding box center [725, 336] width 1091 height 672
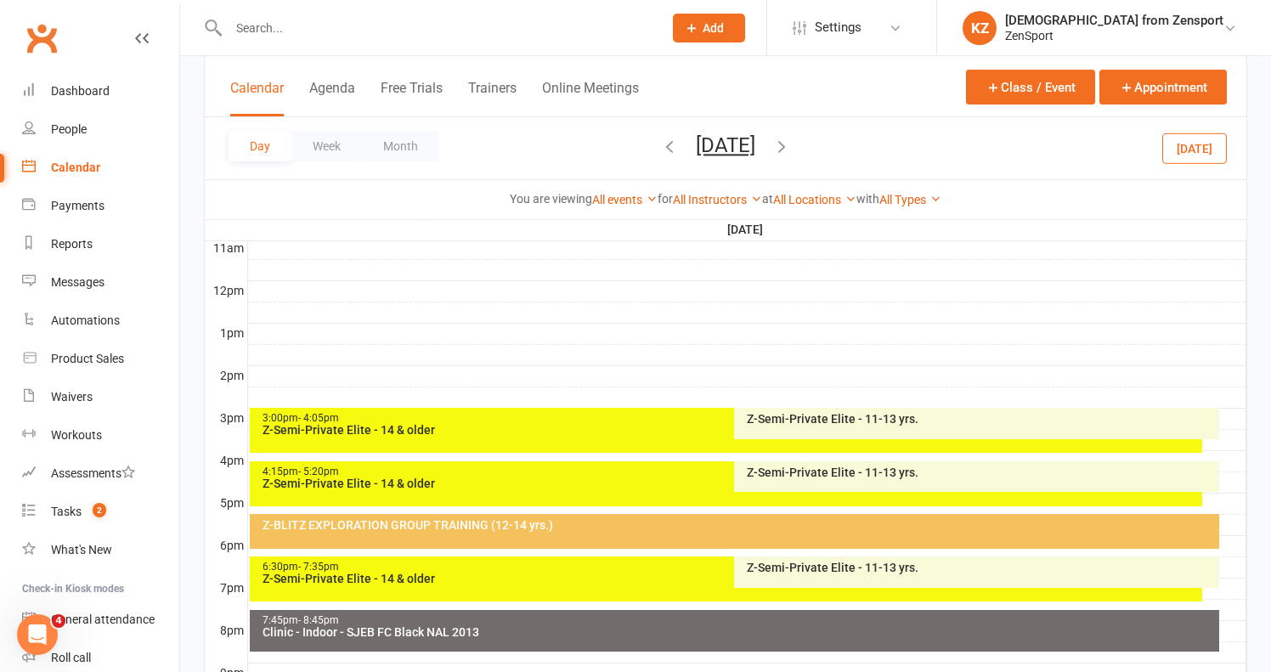
click at [696, 144] on button "Monday, Oct 6, 2025" at bounding box center [725, 145] width 59 height 24
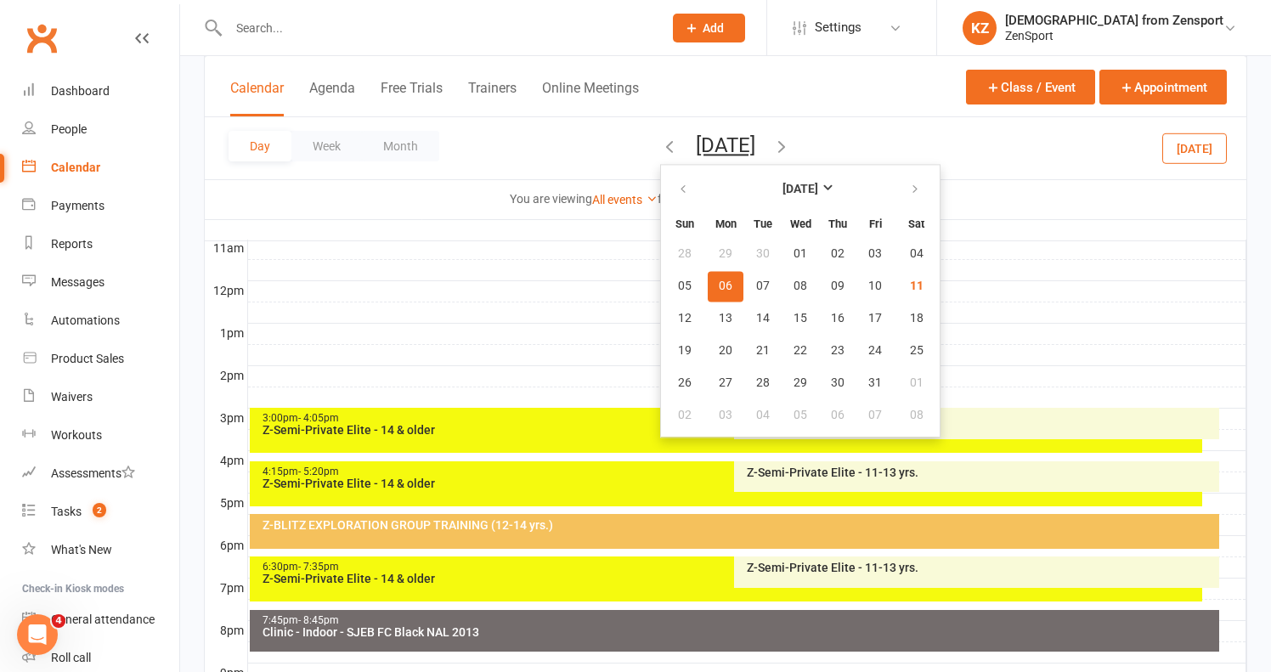
click at [696, 144] on button "Monday, Oct 6, 2025" at bounding box center [725, 145] width 59 height 24
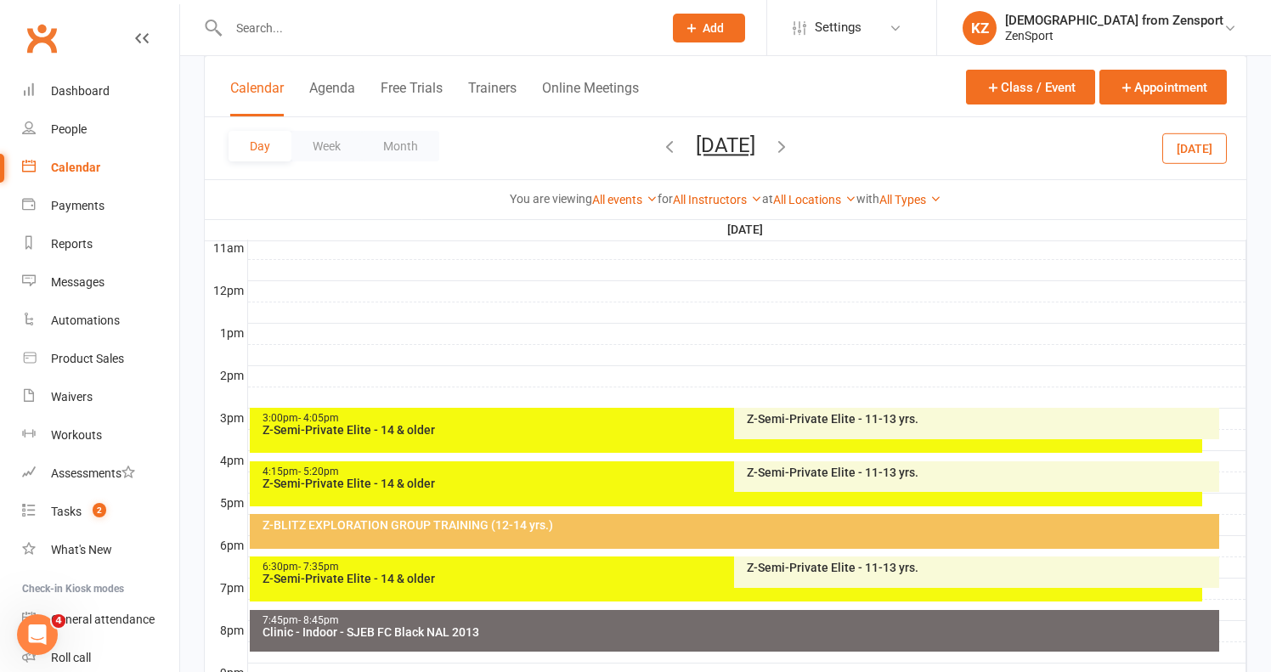
click at [696, 143] on button "Monday, Oct 6, 2025" at bounding box center [725, 145] width 59 height 24
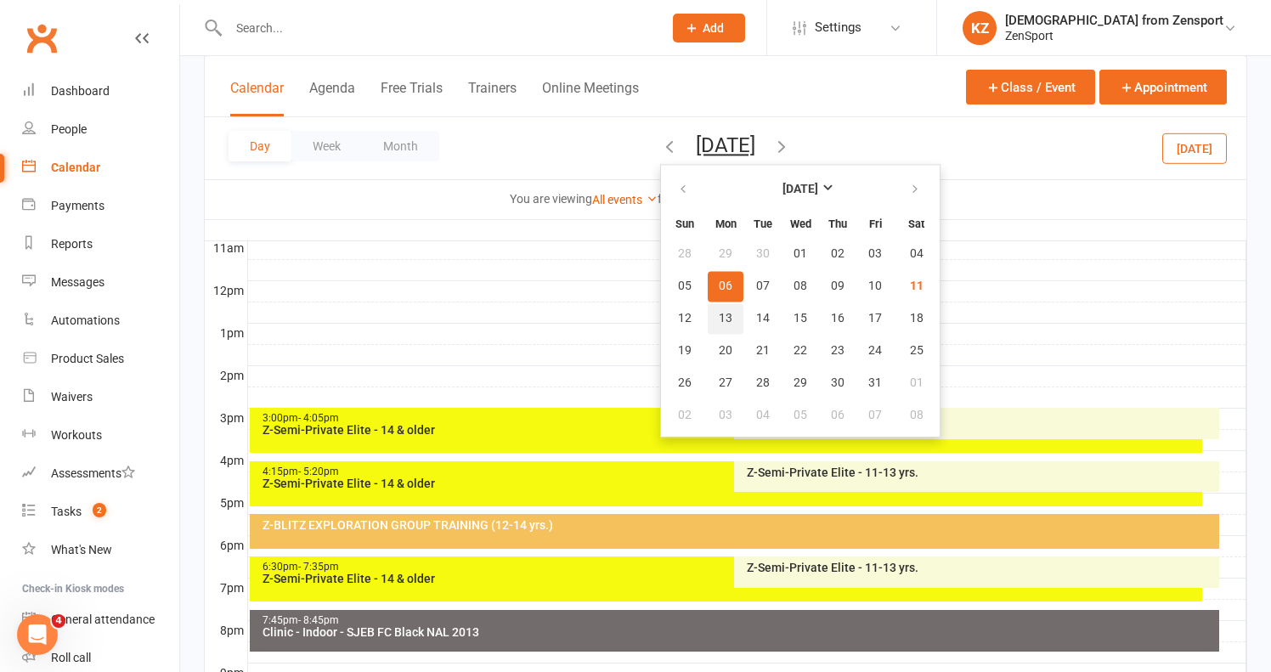
click at [719, 314] on span "13" at bounding box center [726, 319] width 14 height 14
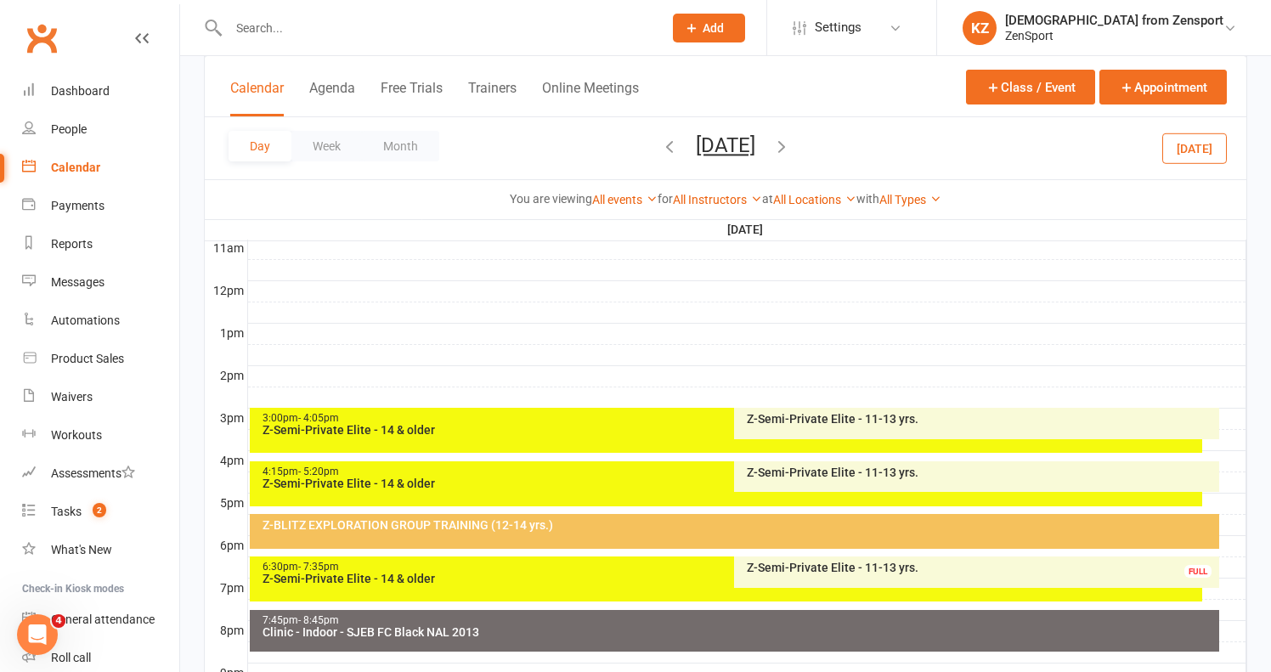
click at [553, 420] on div "3:00pm - 4:05pm" at bounding box center [731, 418] width 938 height 11
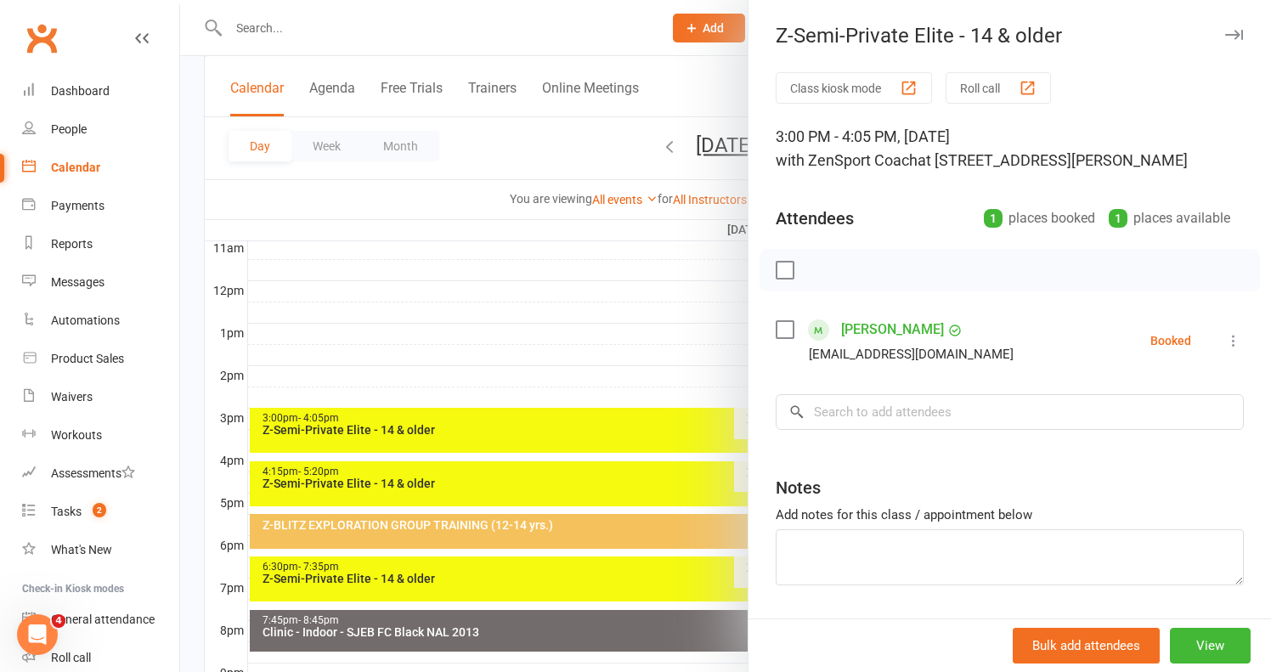
click at [888, 324] on link "[PERSON_NAME]" at bounding box center [892, 329] width 103 height 27
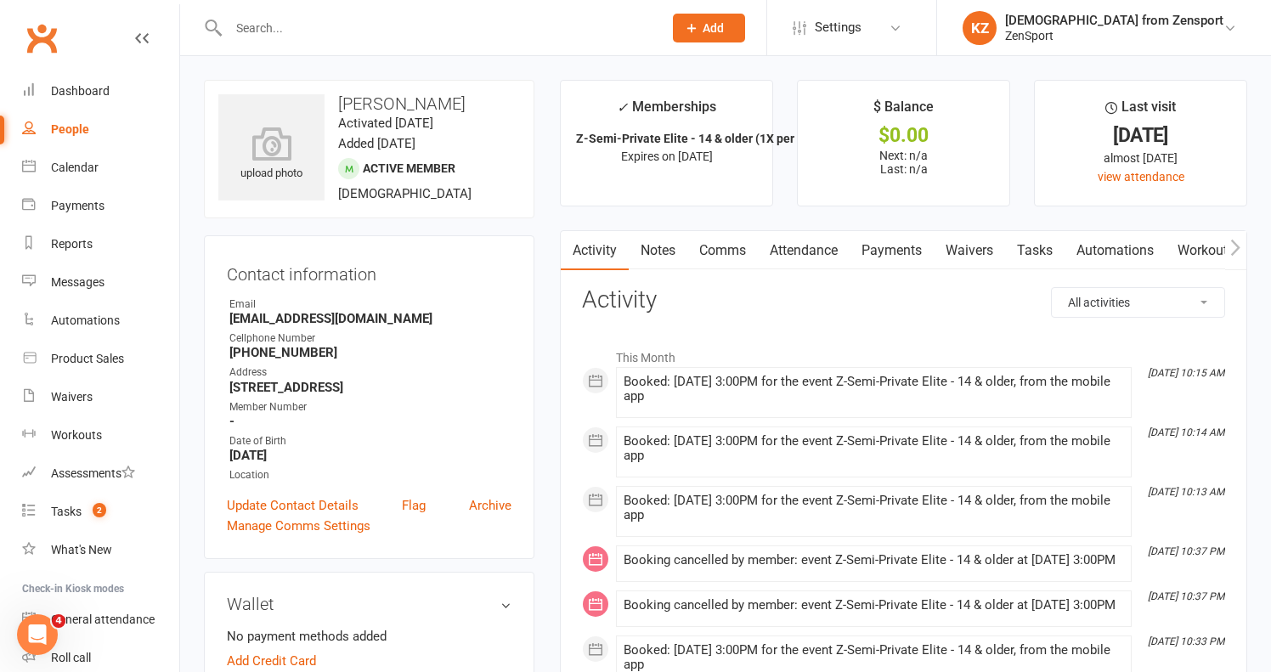
click at [739, 246] on link "Comms" at bounding box center [722, 250] width 71 height 39
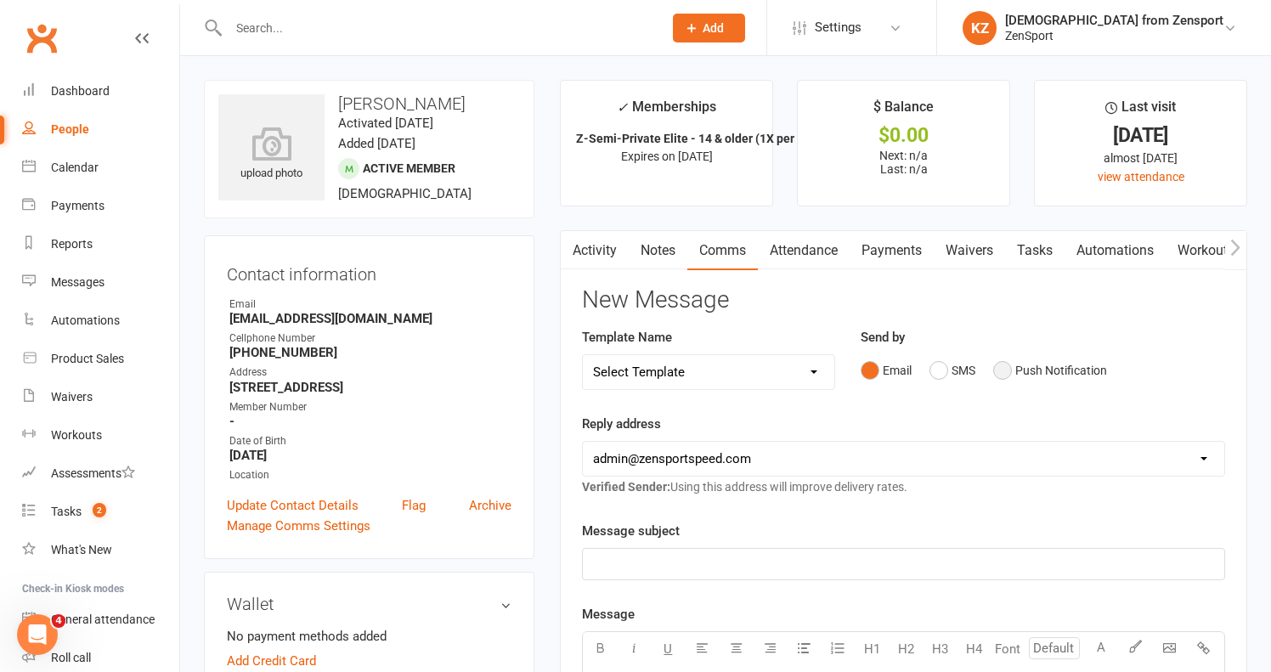
click at [1008, 367] on button "Push Notification" at bounding box center [1050, 370] width 114 height 32
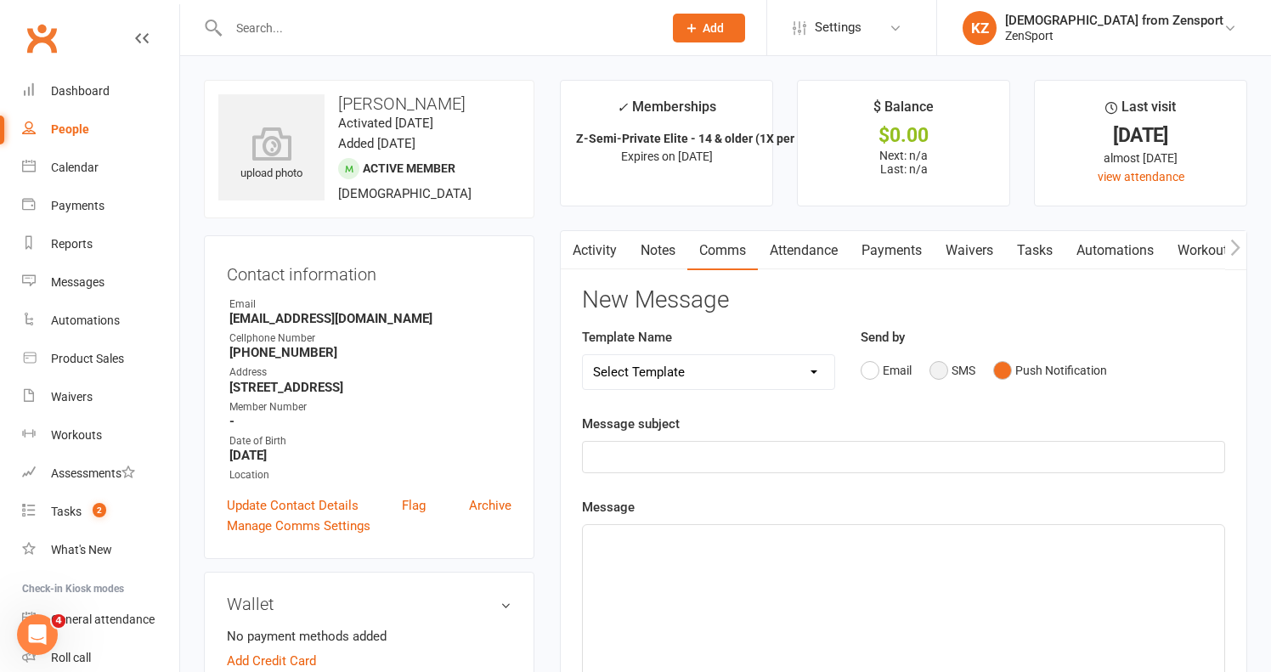
click at [942, 370] on button "SMS" at bounding box center [953, 370] width 46 height 32
click at [868, 368] on button "Email" at bounding box center [886, 370] width 51 height 32
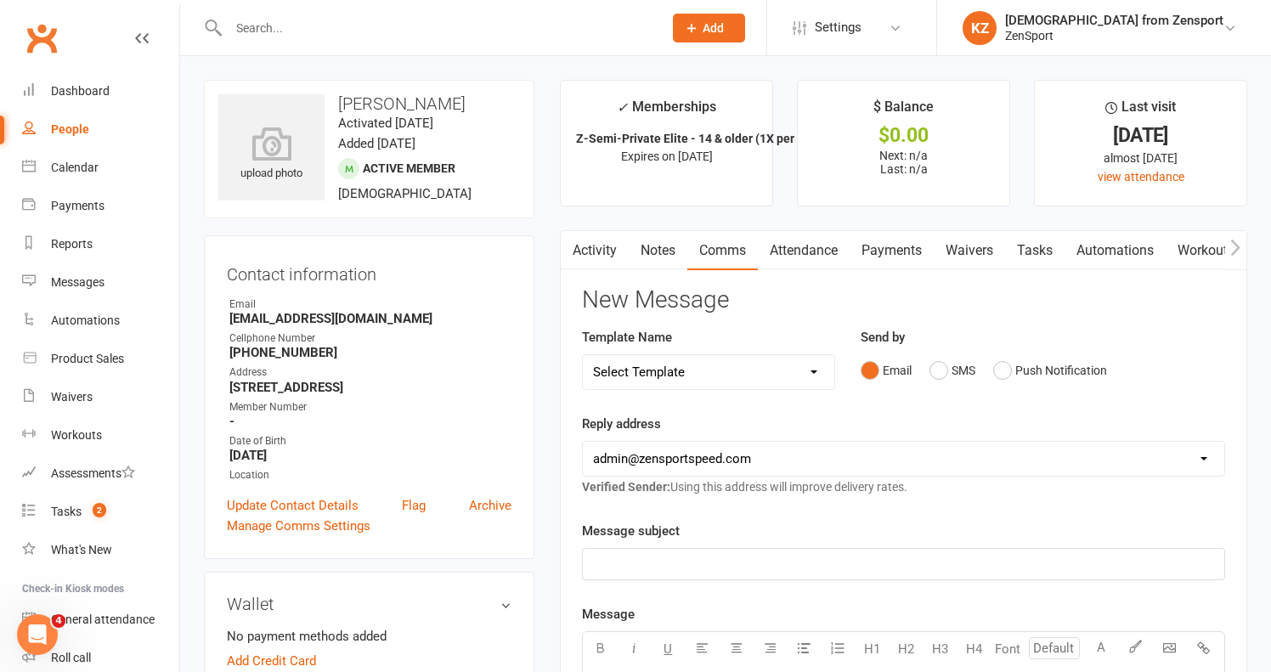
click at [667, 556] on p "﻿" at bounding box center [903, 564] width 621 height 20
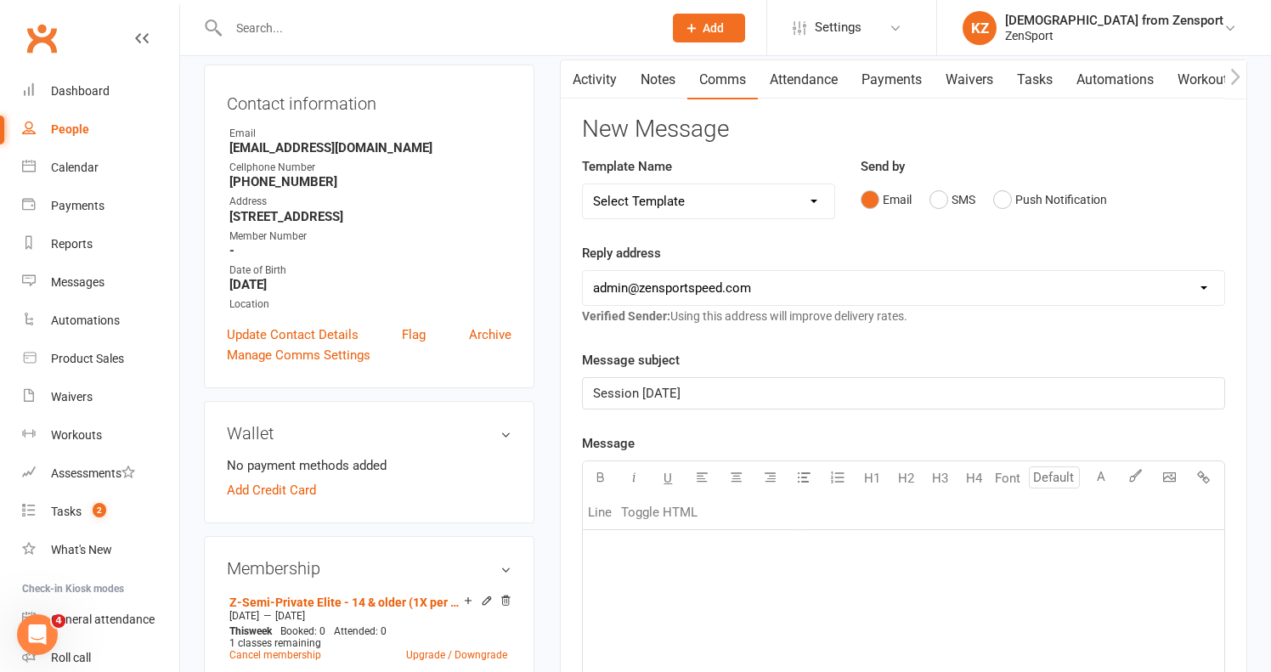
scroll to position [210, 0]
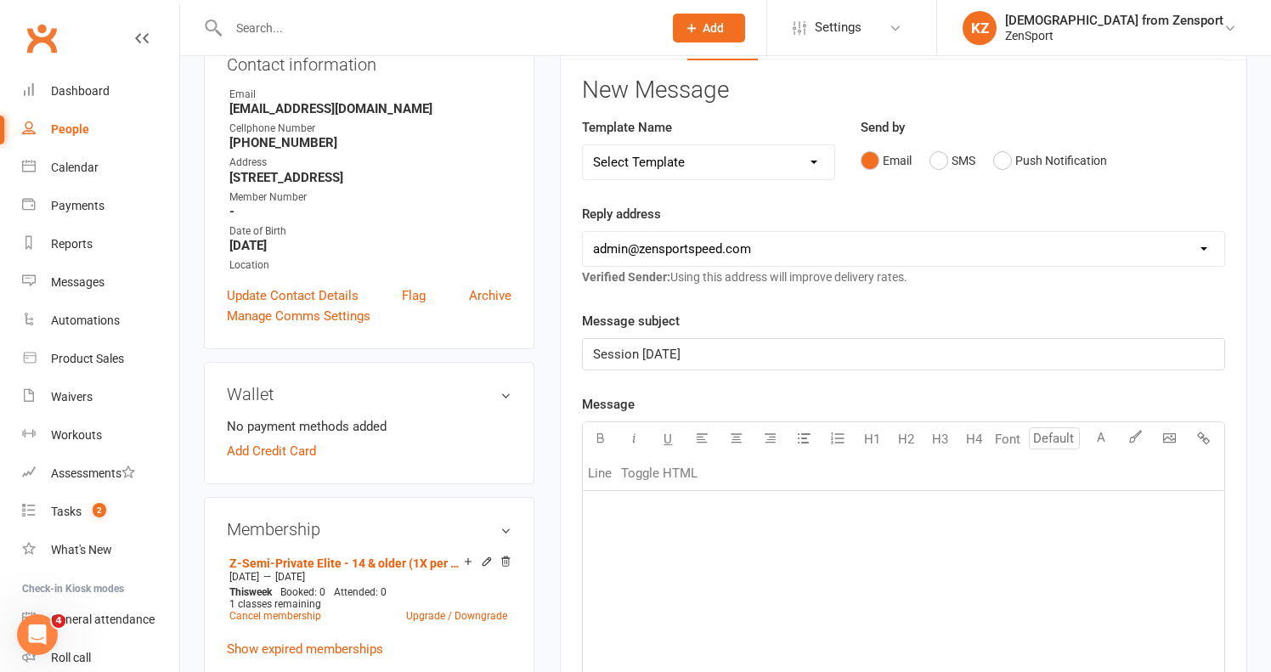
click at [721, 504] on p "﻿" at bounding box center [903, 512] width 621 height 20
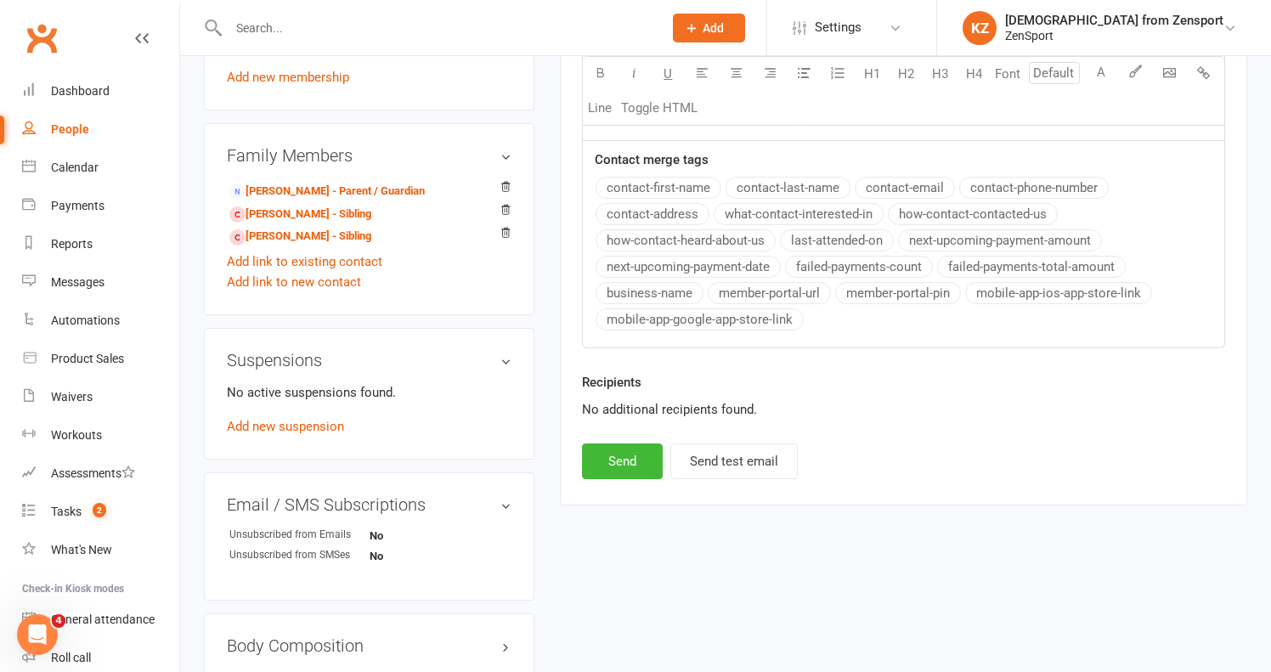
scroll to position [944, 0]
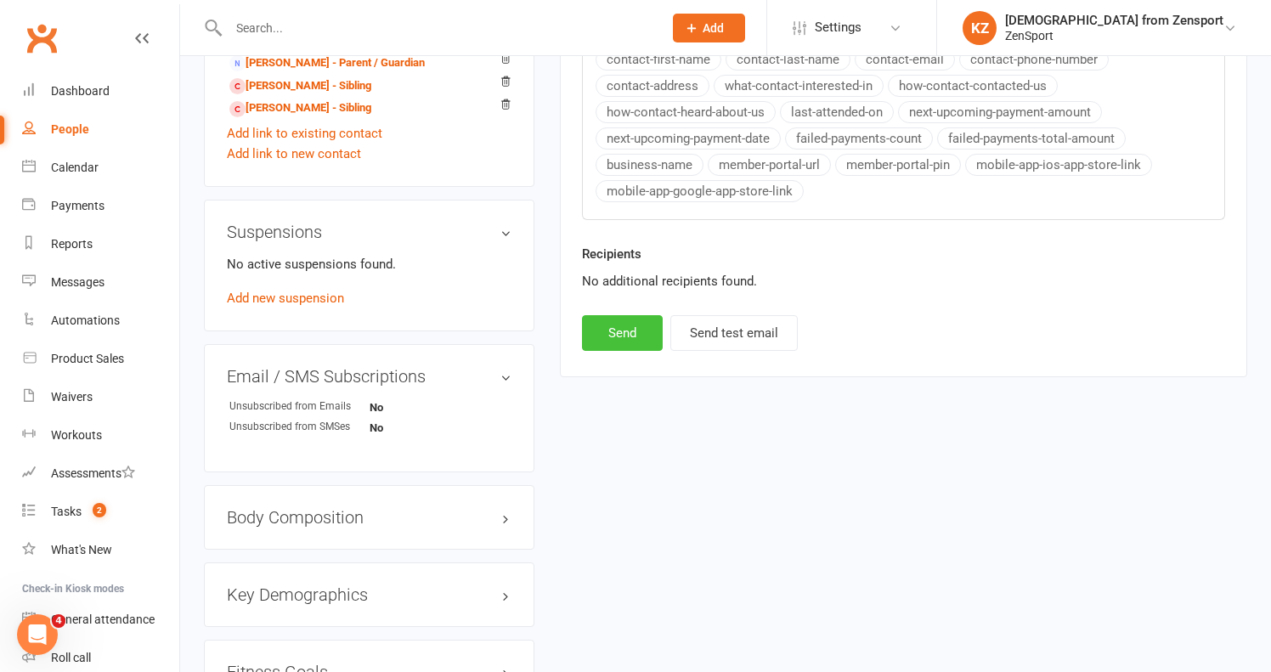
click at [622, 336] on button "Send" at bounding box center [622, 333] width 81 height 36
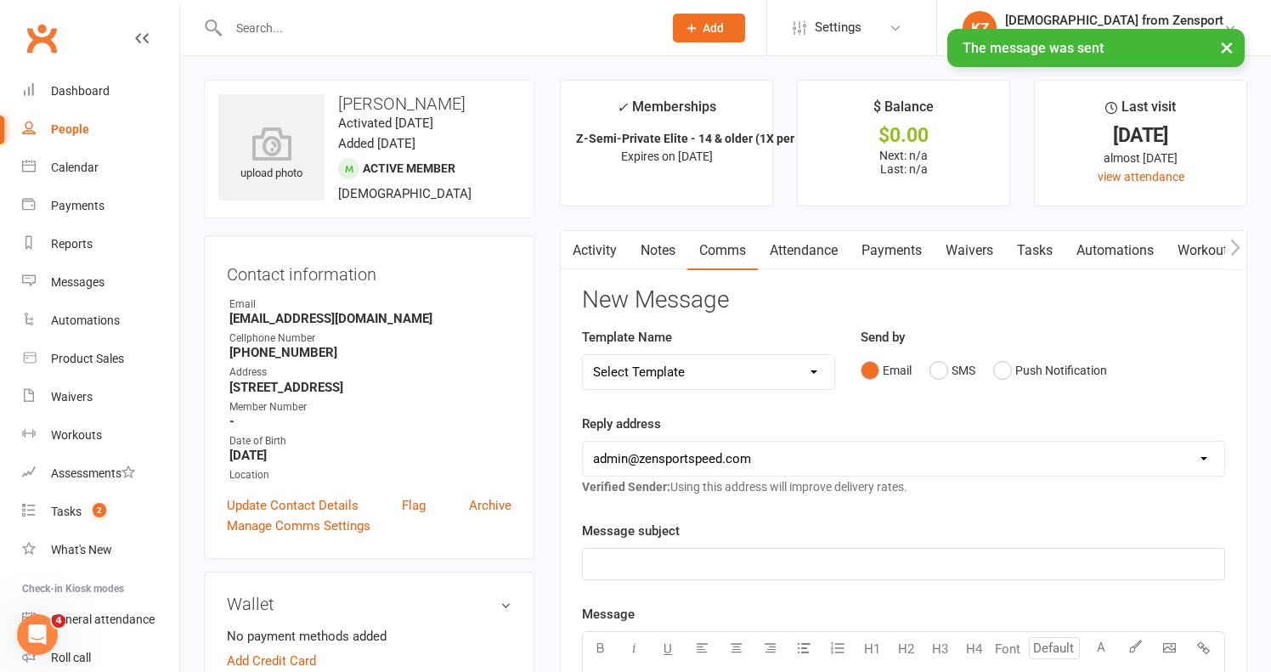
scroll to position [0, 0]
